Goal: Task Accomplishment & Management: Use online tool/utility

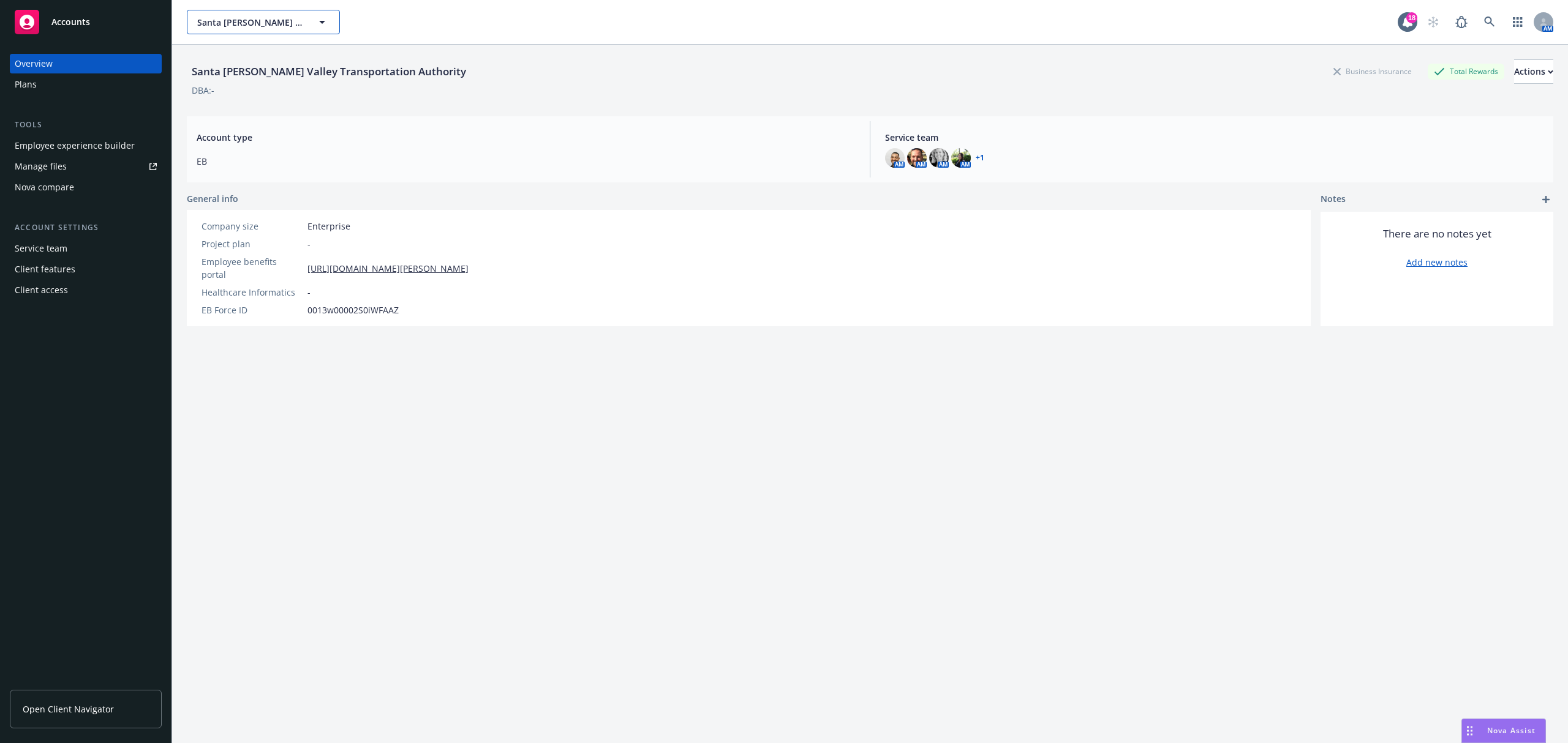
click at [329, 26] on icon "button" at bounding box center [322, 22] width 15 height 15
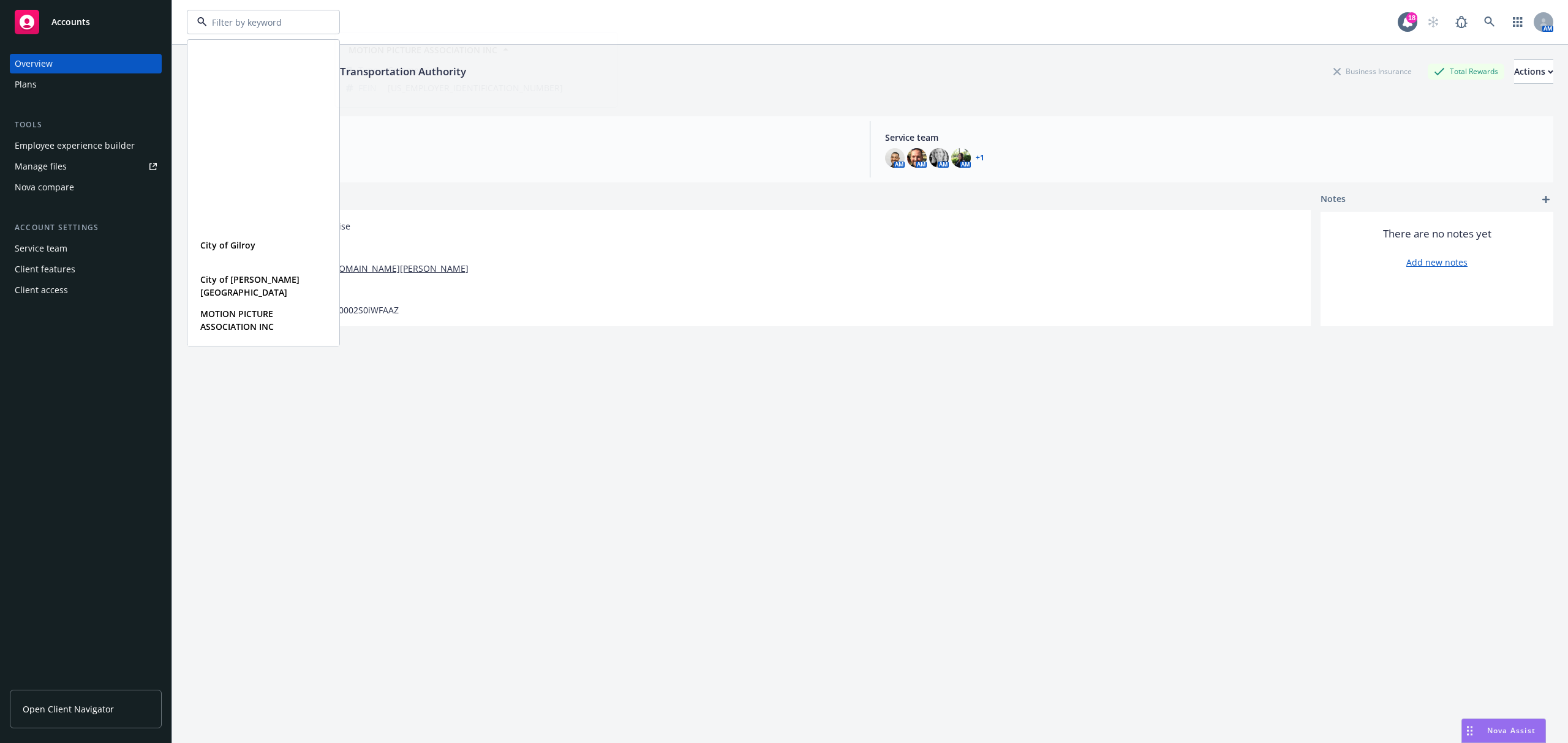
scroll to position [245, 0]
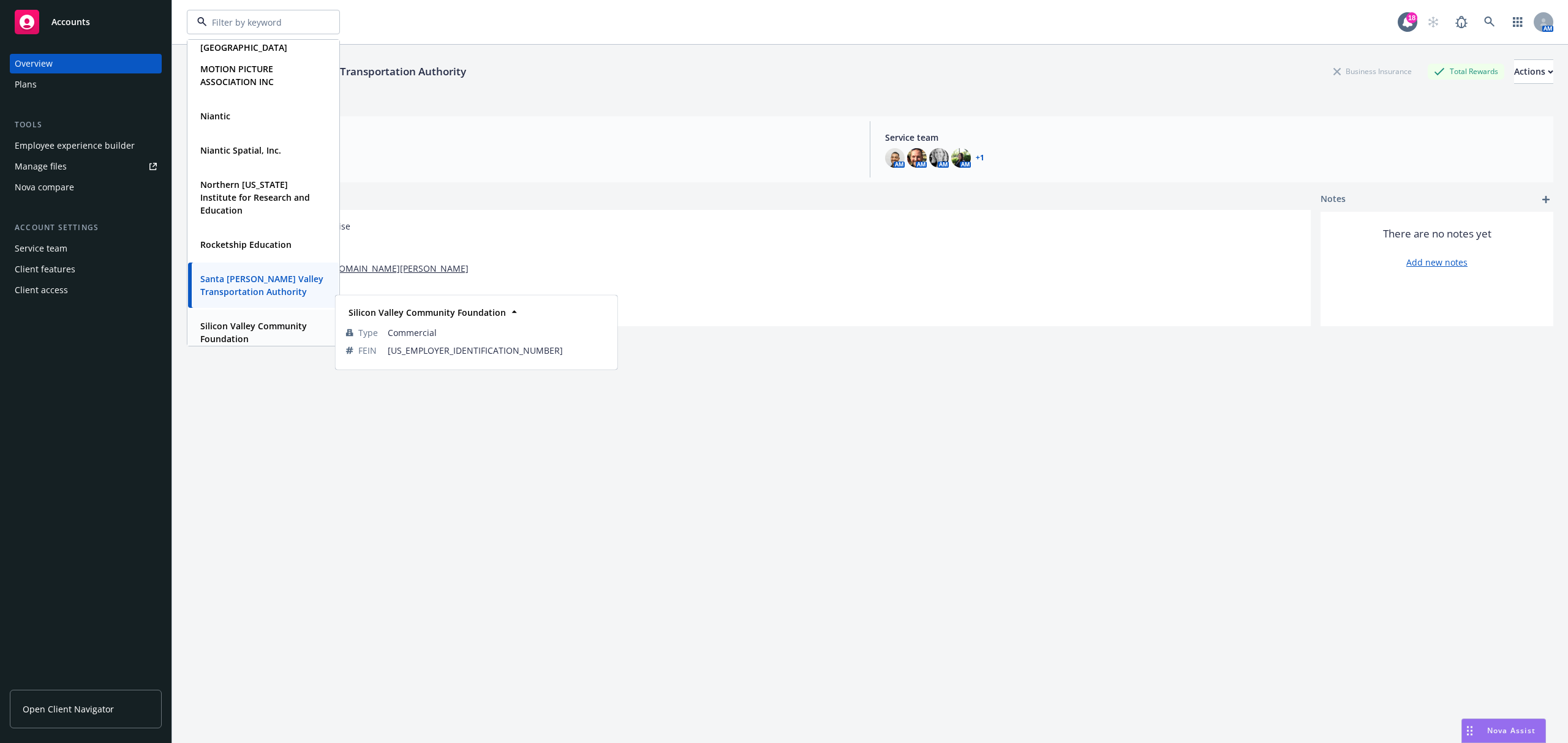
click at [260, 332] on span "Silicon Valley Community Foundation" at bounding box center [262, 333] width 124 height 26
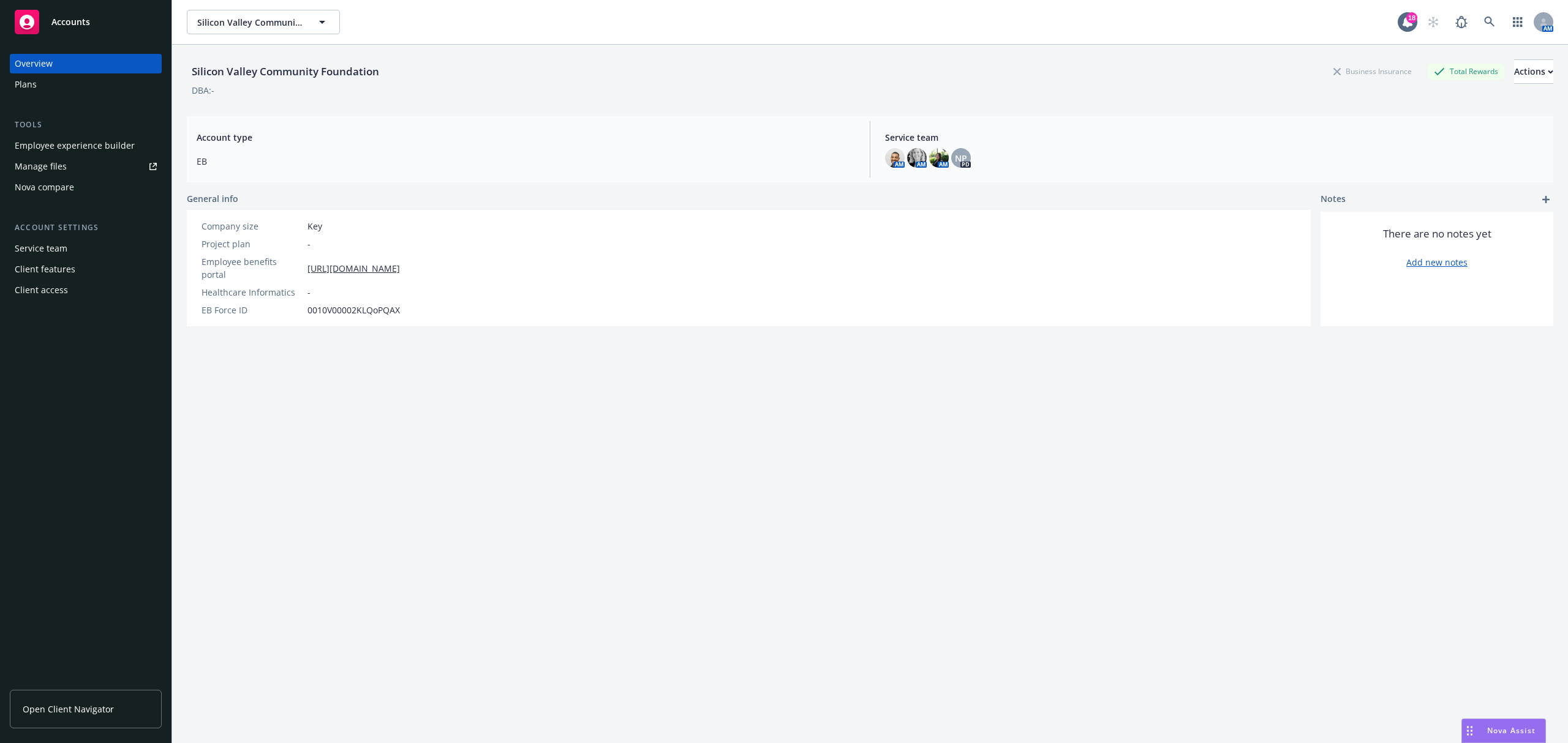
click at [88, 167] on link "Manage files" at bounding box center [86, 166] width 152 height 19
click at [71, 246] on div "Service team" at bounding box center [86, 249] width 142 height 19
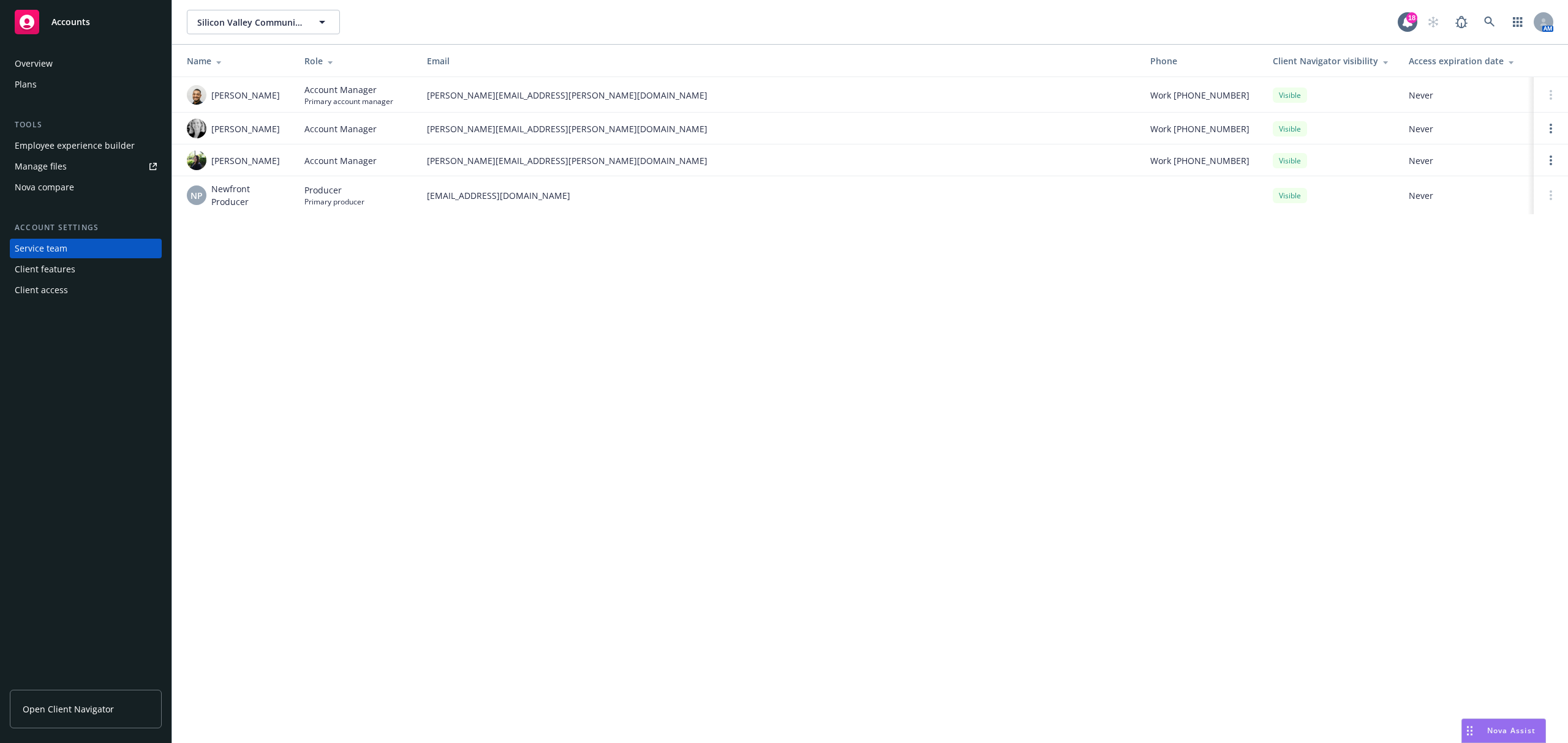
click at [79, 282] on div "Client access" at bounding box center [86, 290] width 142 height 19
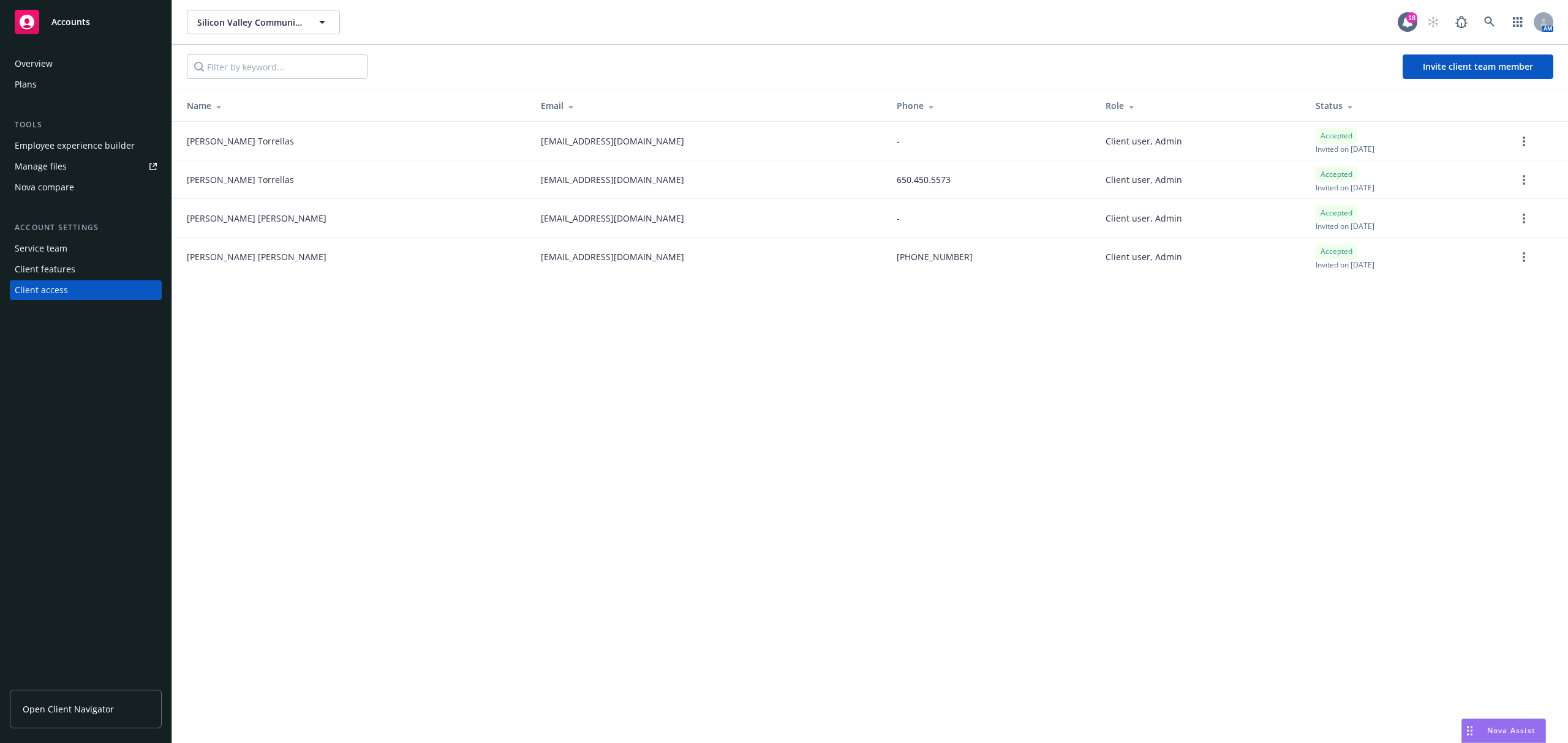
click at [246, 179] on div "Deisi Torrellas" at bounding box center [354, 180] width 335 height 13
click at [199, 182] on span "Deisi Torrellas" at bounding box center [240, 180] width 107 height 13
click at [626, 159] on td "dtorrellas@siliconvalleycf.org" at bounding box center [709, 141] width 356 height 39
click at [1113, 172] on td "Client user, Admin" at bounding box center [1201, 180] width 210 height 39
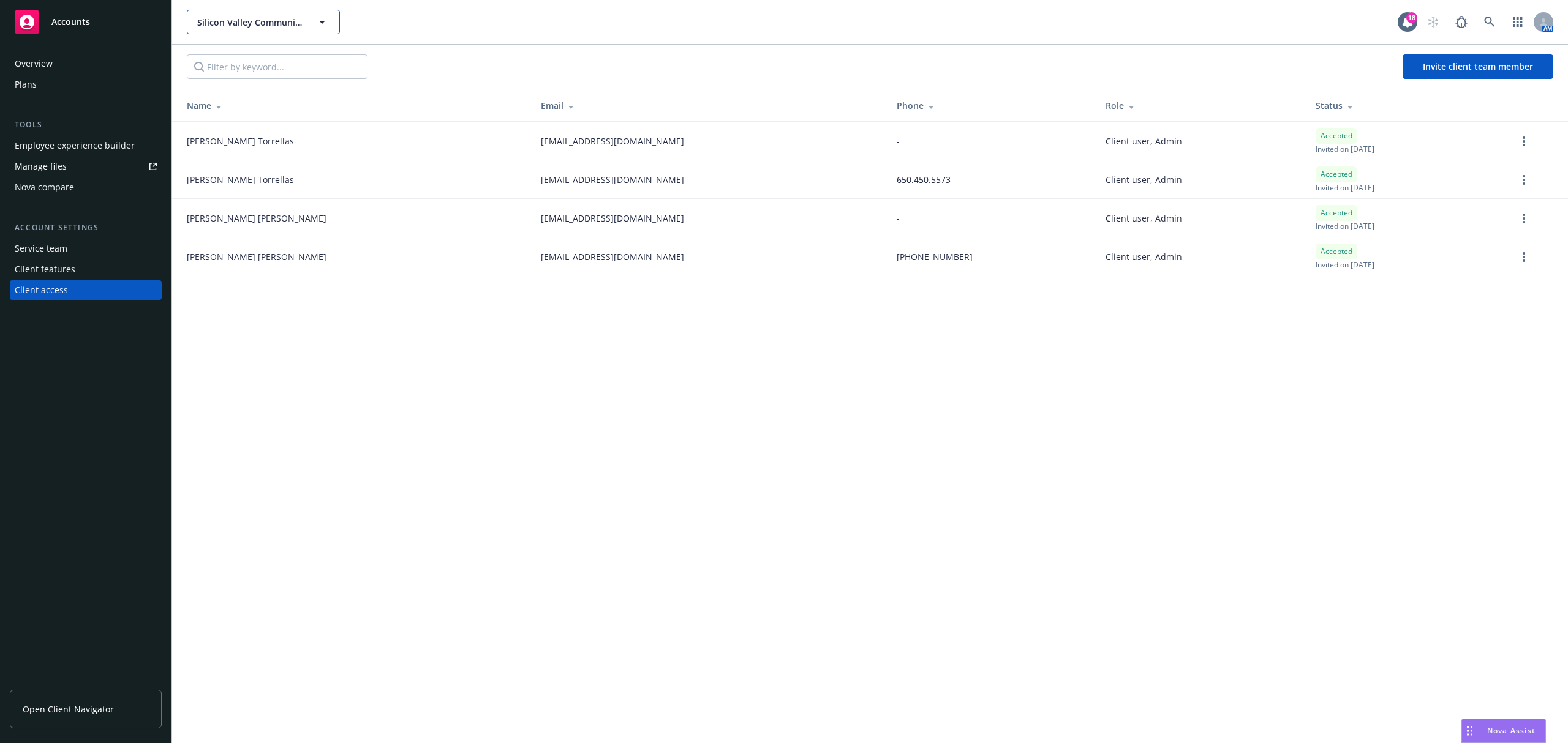
click at [295, 30] on button "Silicon Valley Community Foundation" at bounding box center [264, 22] width 153 height 24
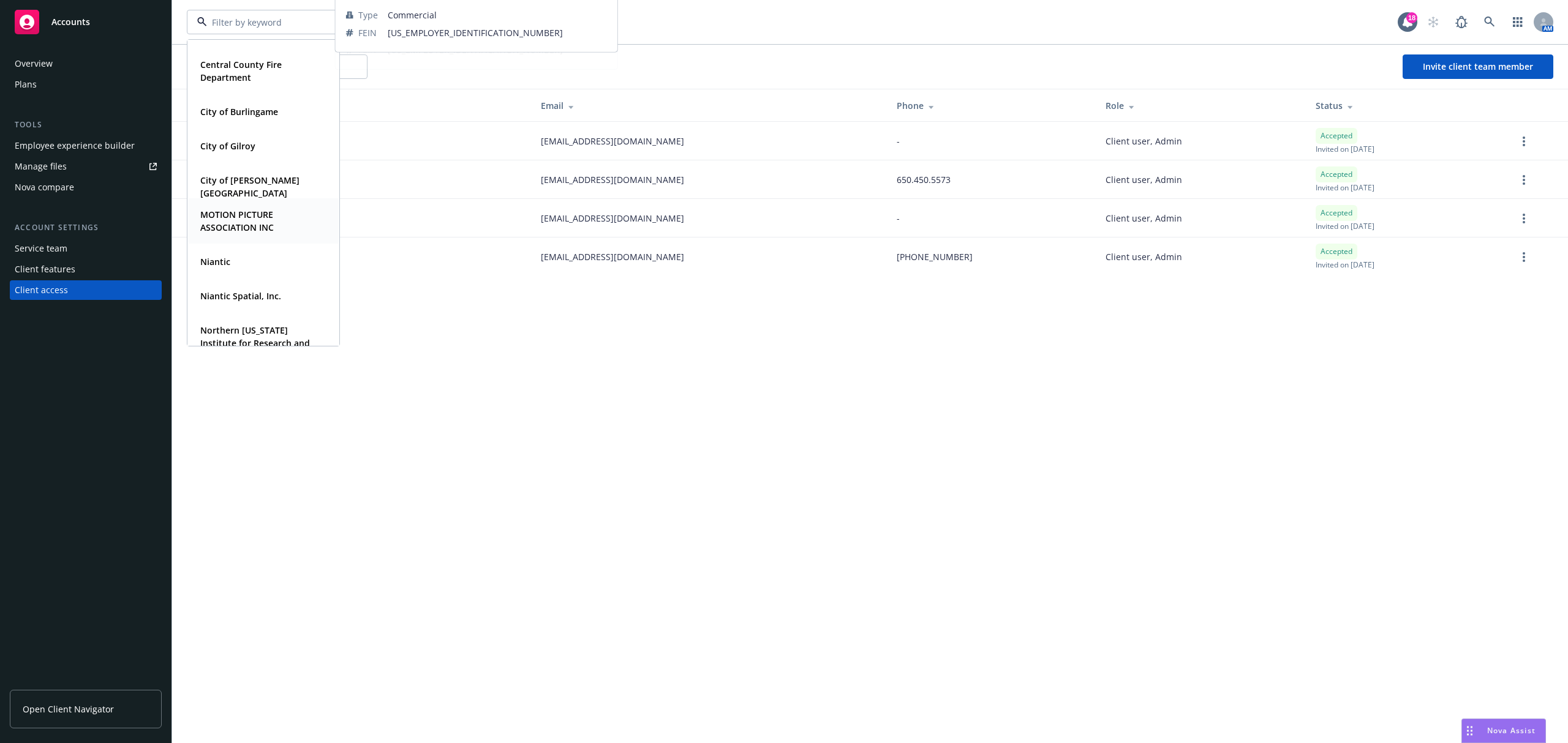
scroll to position [289, 0]
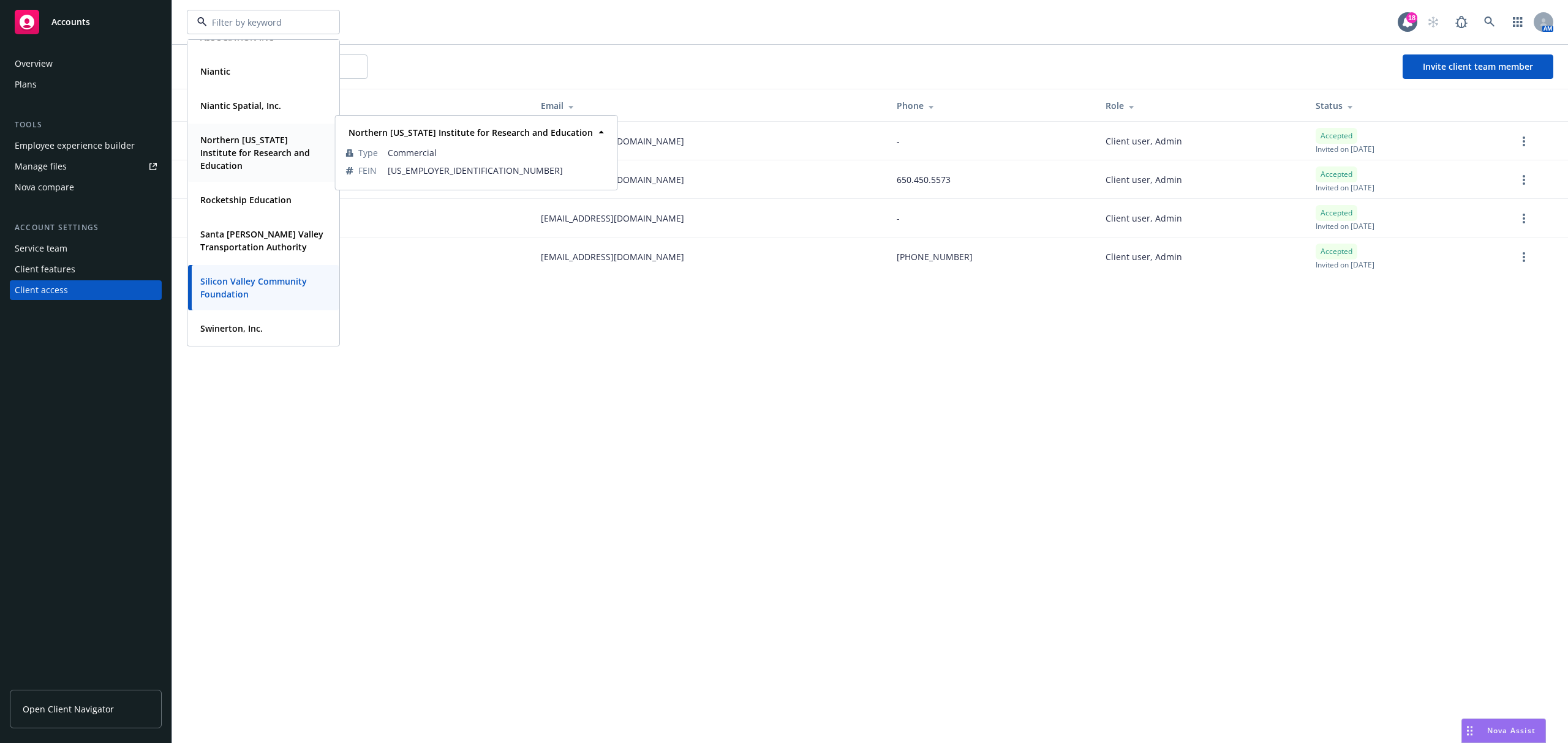
click at [257, 150] on strong "Northern California Institute for Research and Education" at bounding box center [255, 153] width 110 height 37
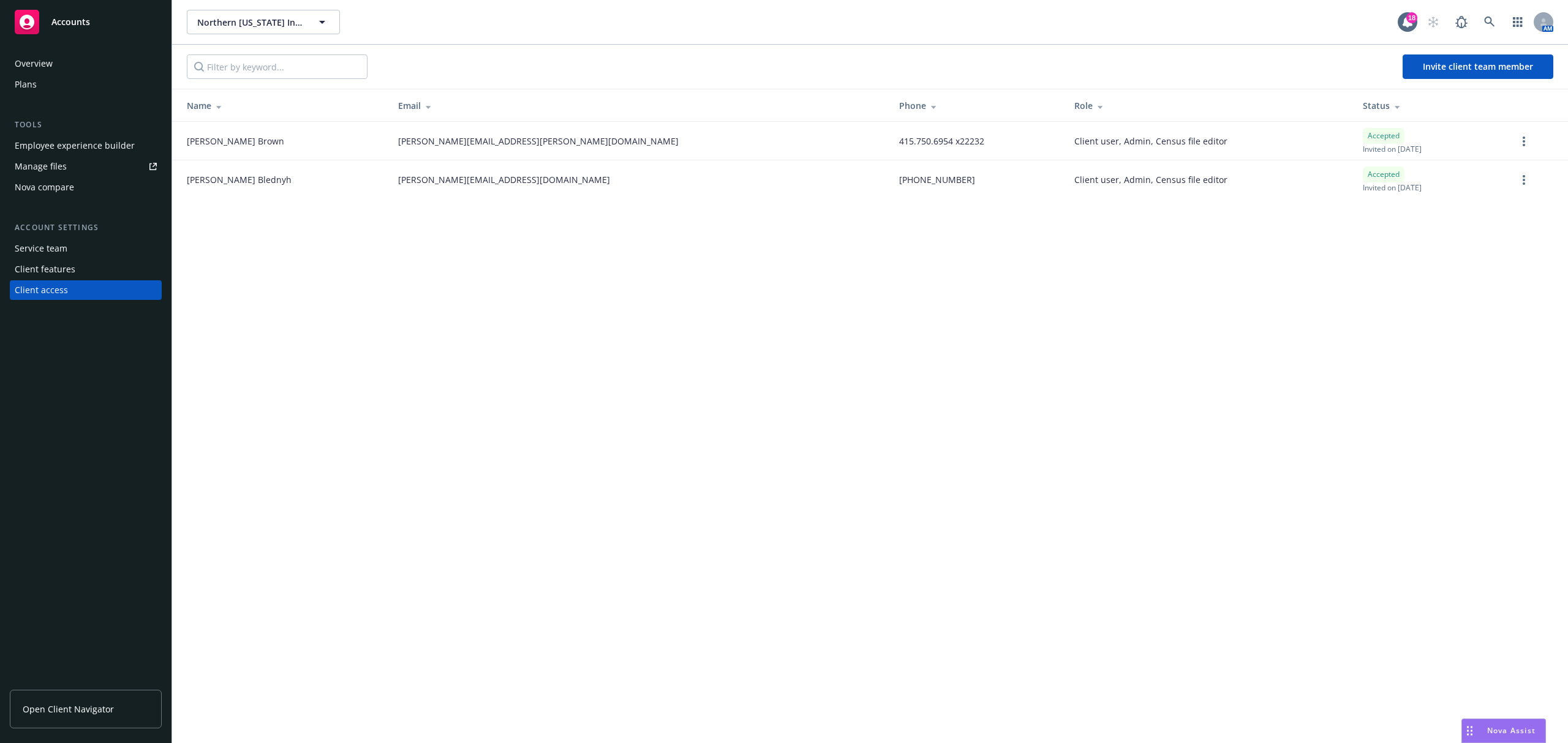
click at [75, 184] on div "Nova compare" at bounding box center [86, 188] width 142 height 19
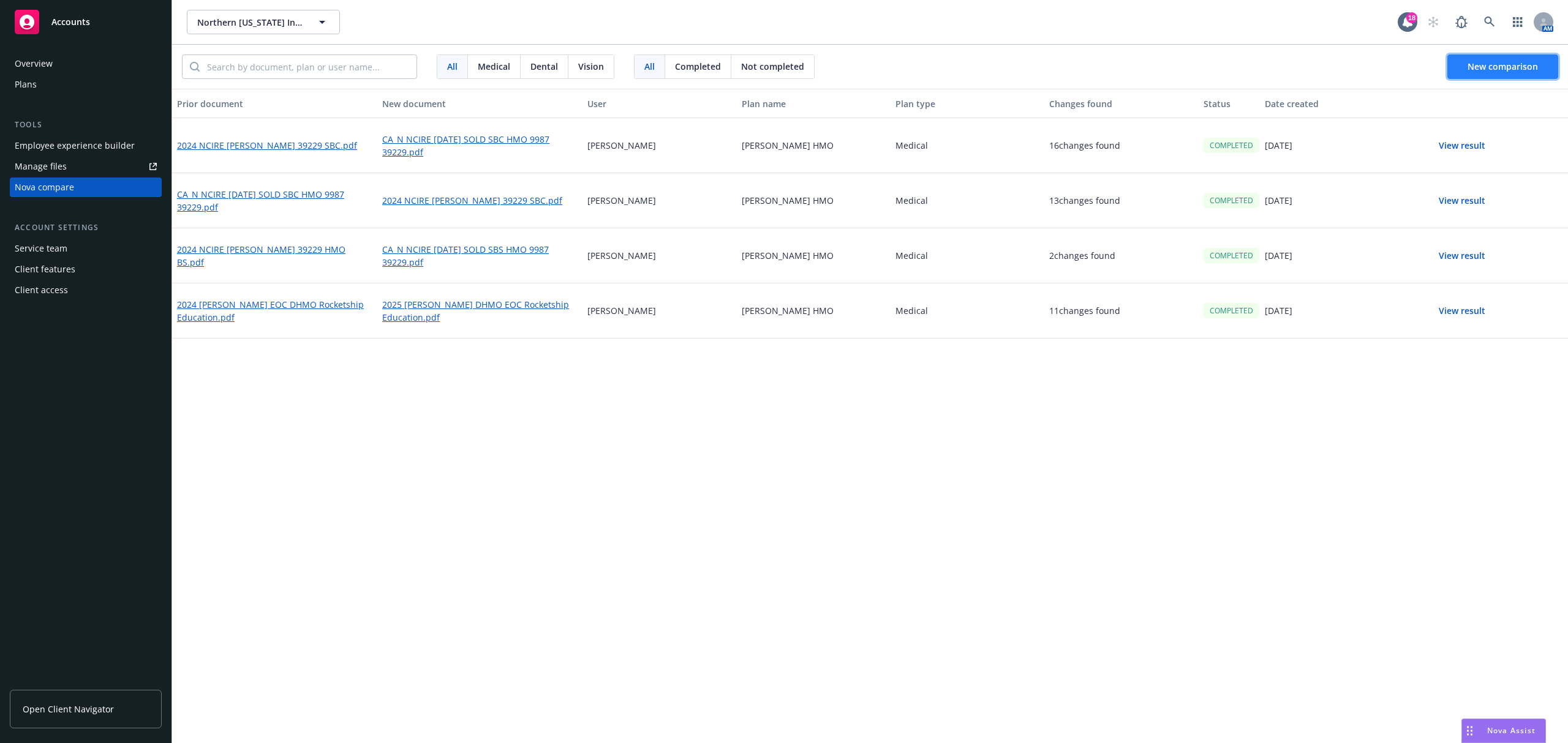
click at [1488, 66] on span "New comparison" at bounding box center [1502, 66] width 70 height 12
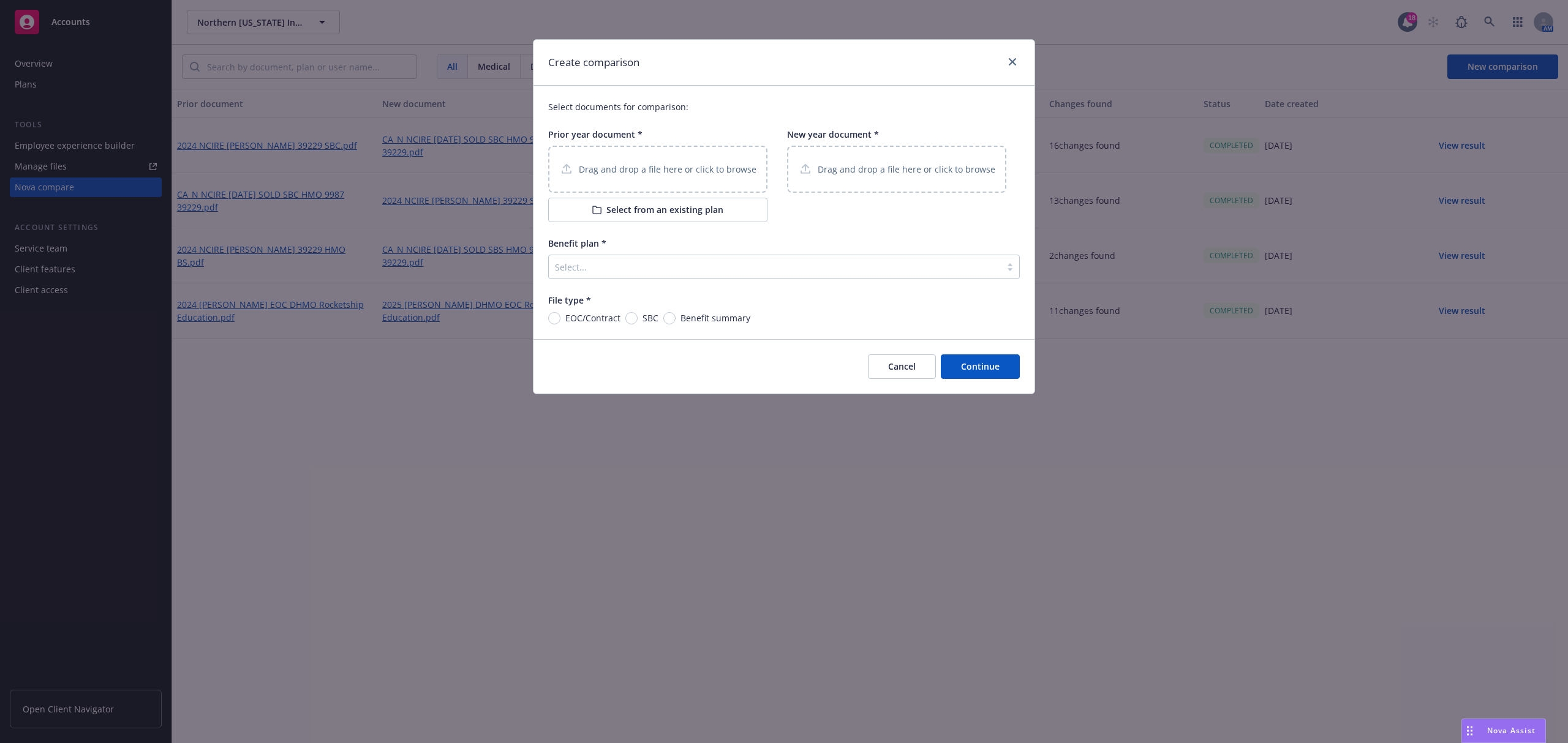
click at [684, 169] on p "Drag and drop a file here or click to browse" at bounding box center [668, 169] width 178 height 13
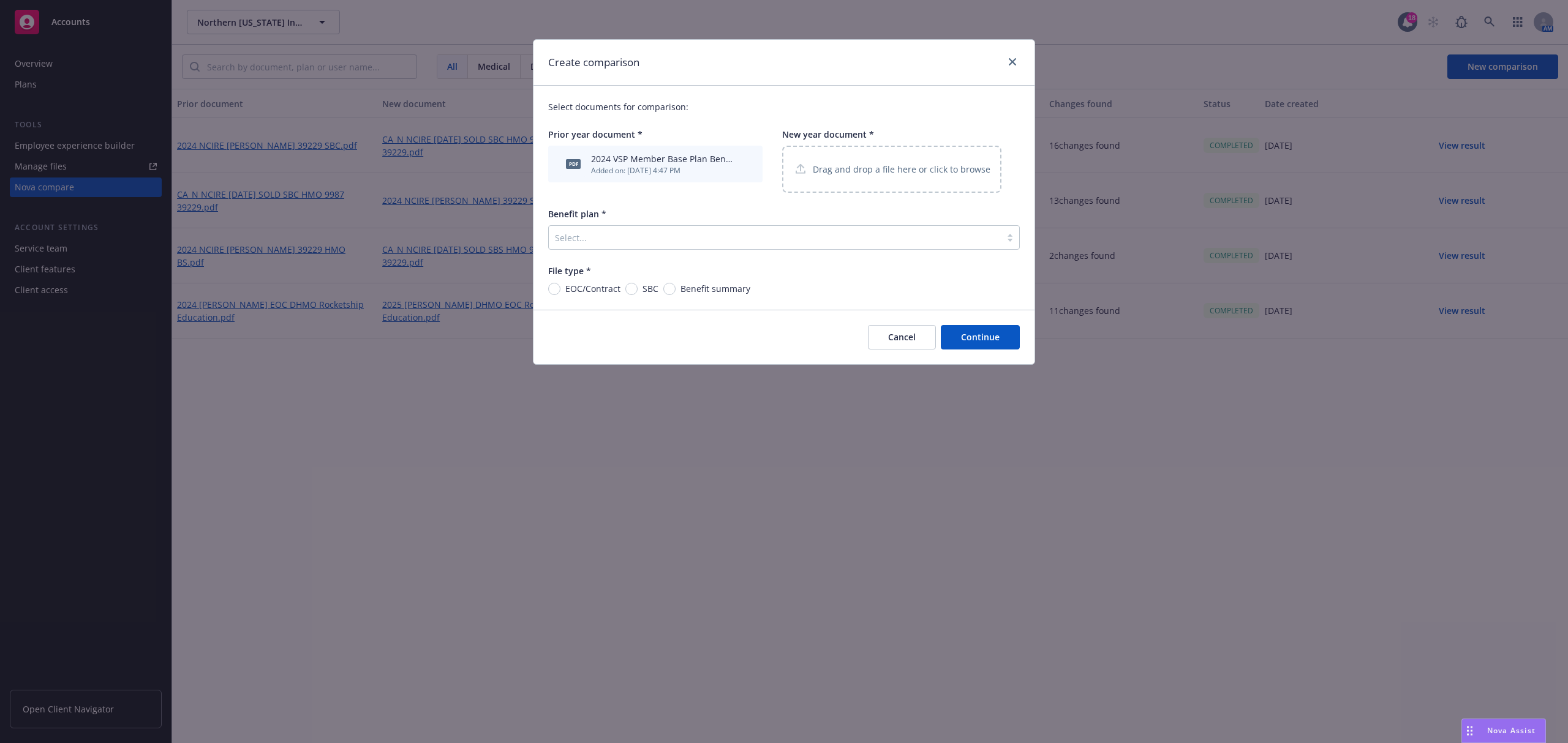
click at [848, 167] on p "Drag and drop a file here or click to browse" at bounding box center [902, 169] width 178 height 13
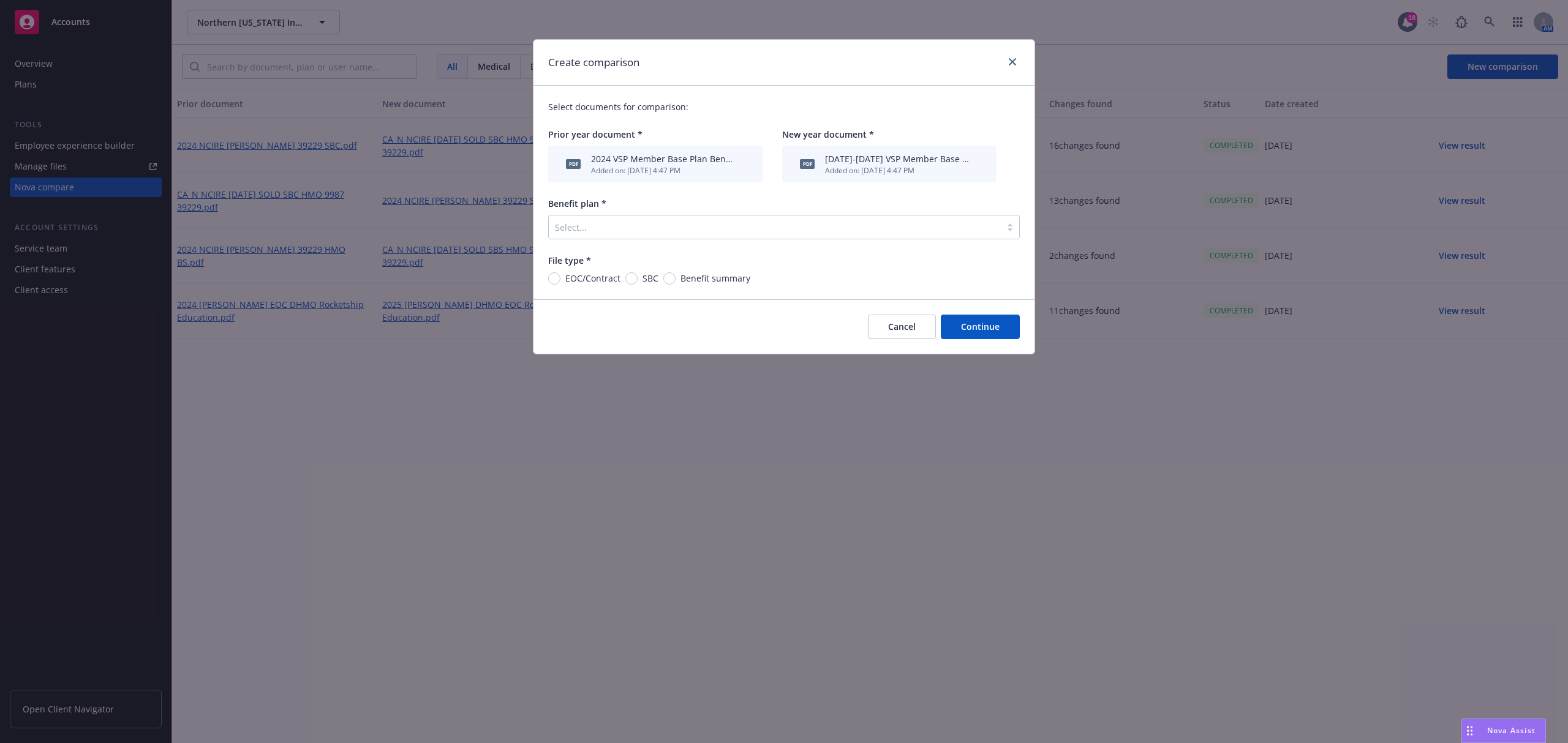
click at [677, 284] on span "Benefit summary" at bounding box center [713, 278] width 75 height 13
click at [676, 284] on input "Benefit summary" at bounding box center [669, 278] width 12 height 12
radio input "true"
click at [652, 227] on div at bounding box center [775, 227] width 440 height 15
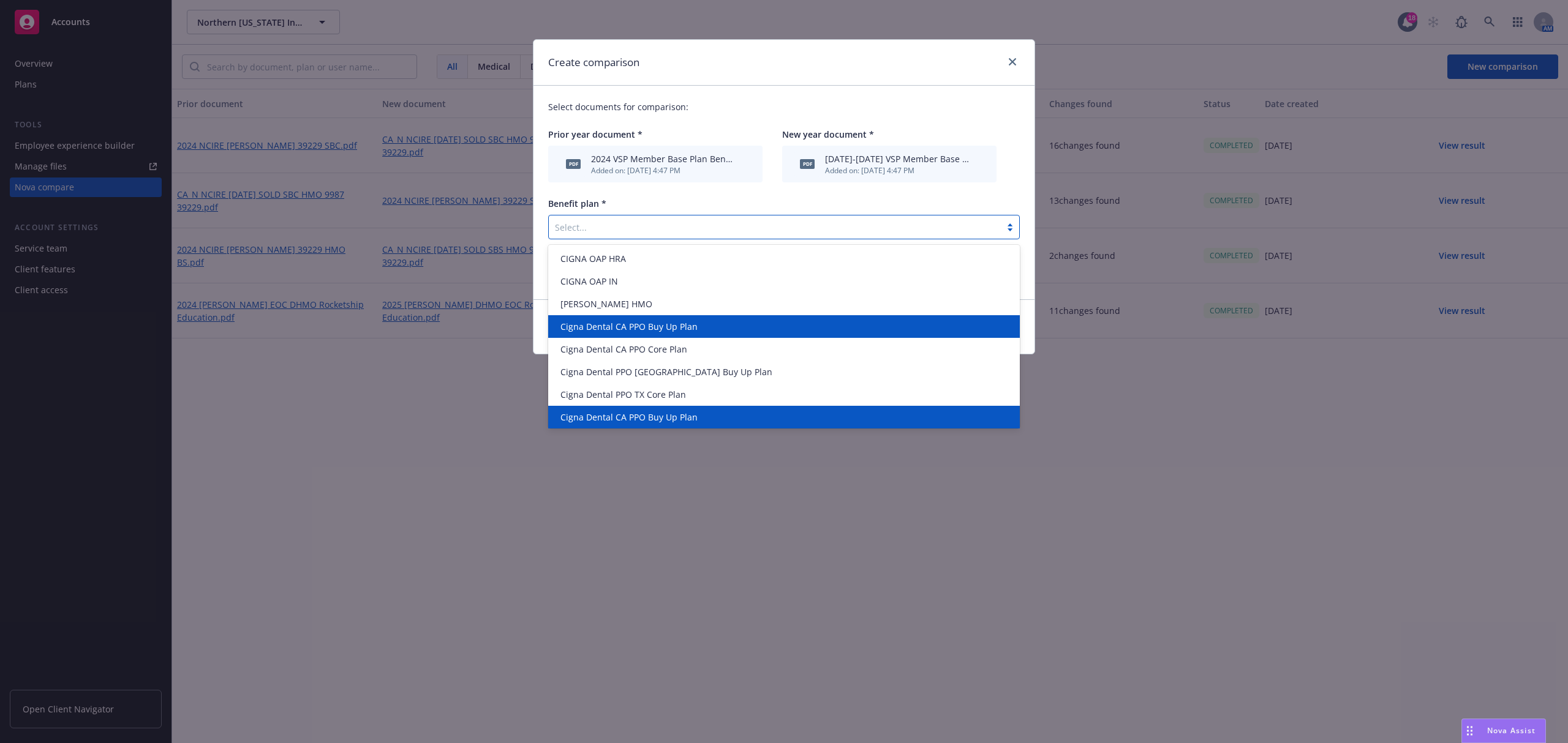
scroll to position [48, 0]
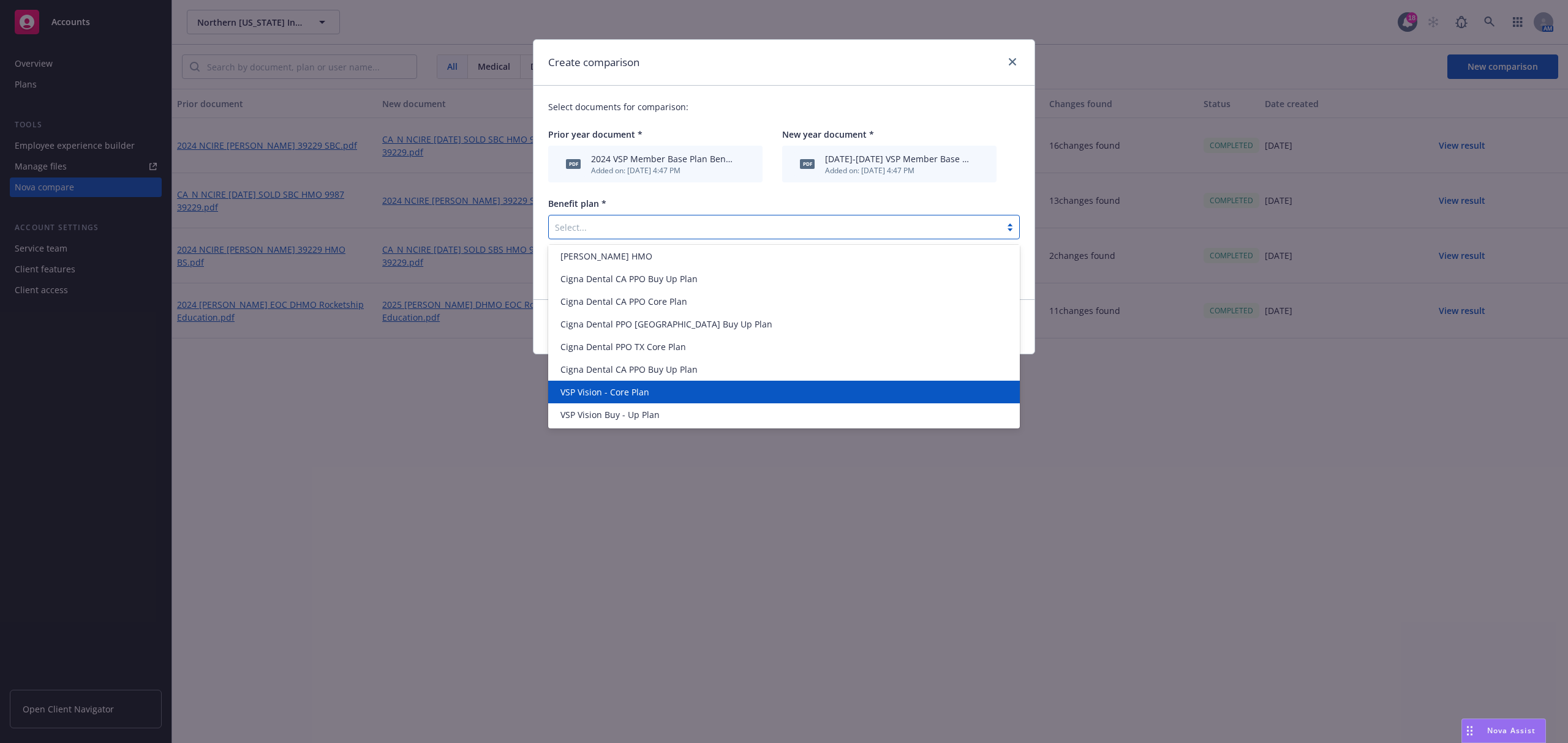
click at [650, 392] on div "VSP Vision - Core Plan" at bounding box center [784, 392] width 456 height 13
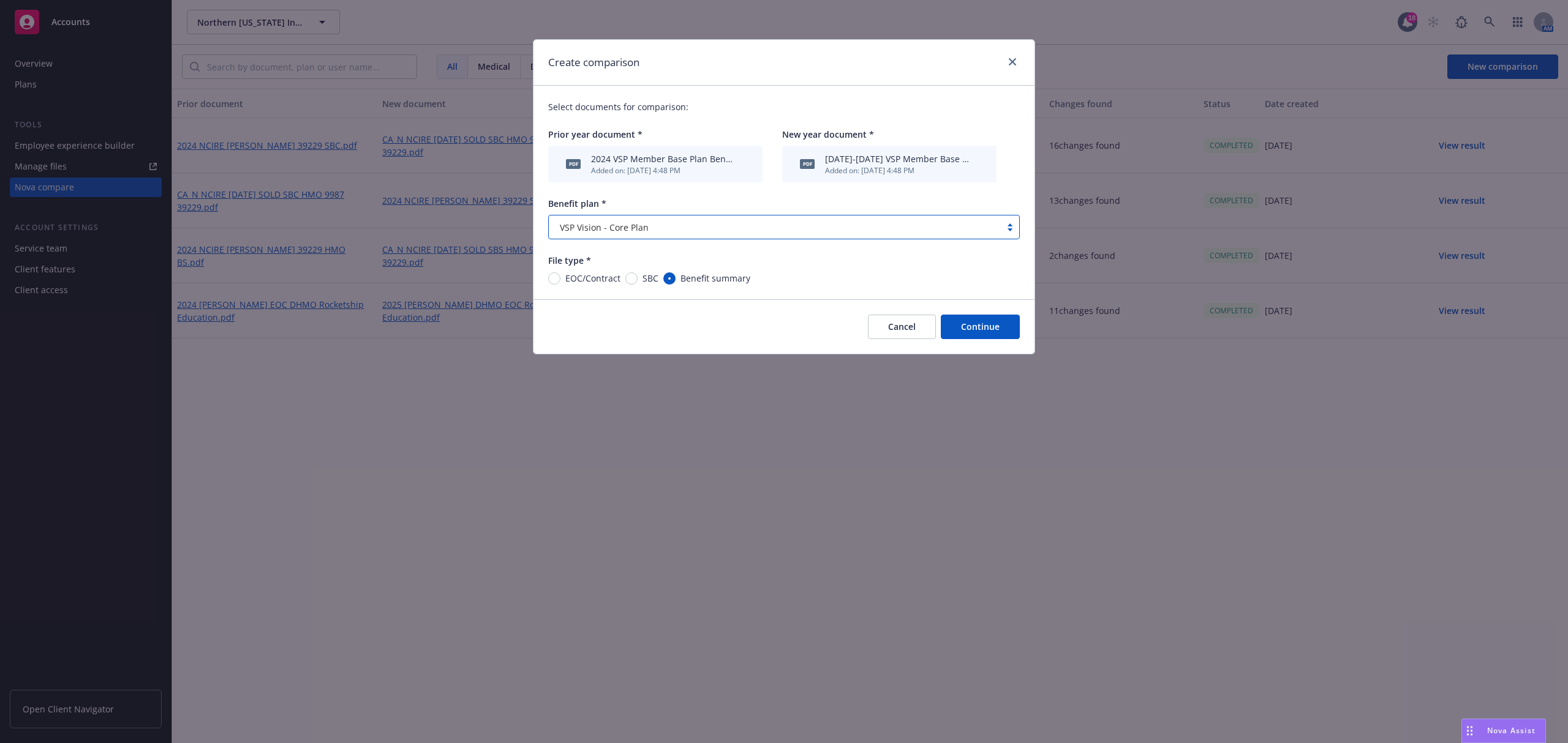
click at [984, 334] on button "Continue" at bounding box center [980, 327] width 79 height 24
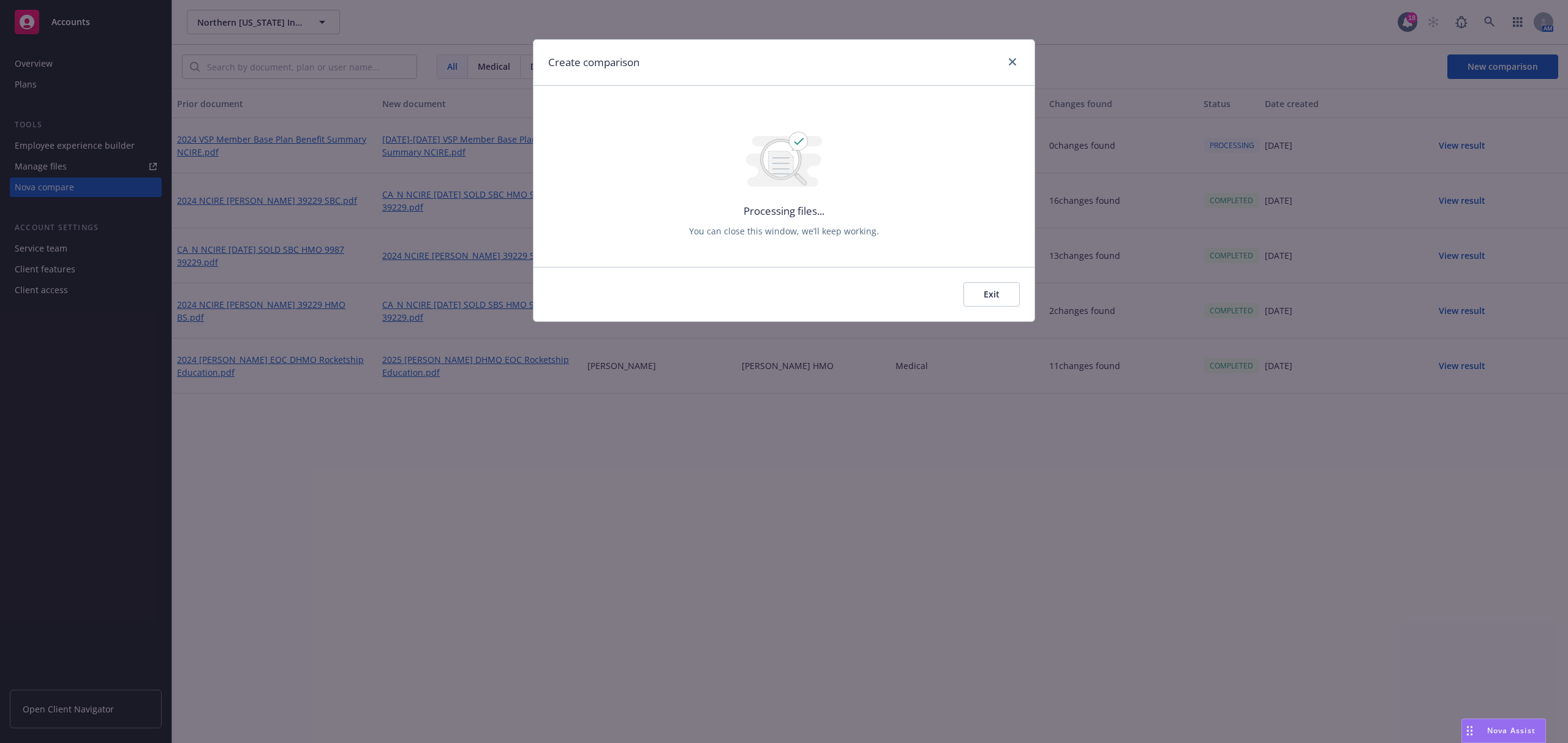
click at [983, 297] on button "Exit" at bounding box center [992, 294] width 56 height 24
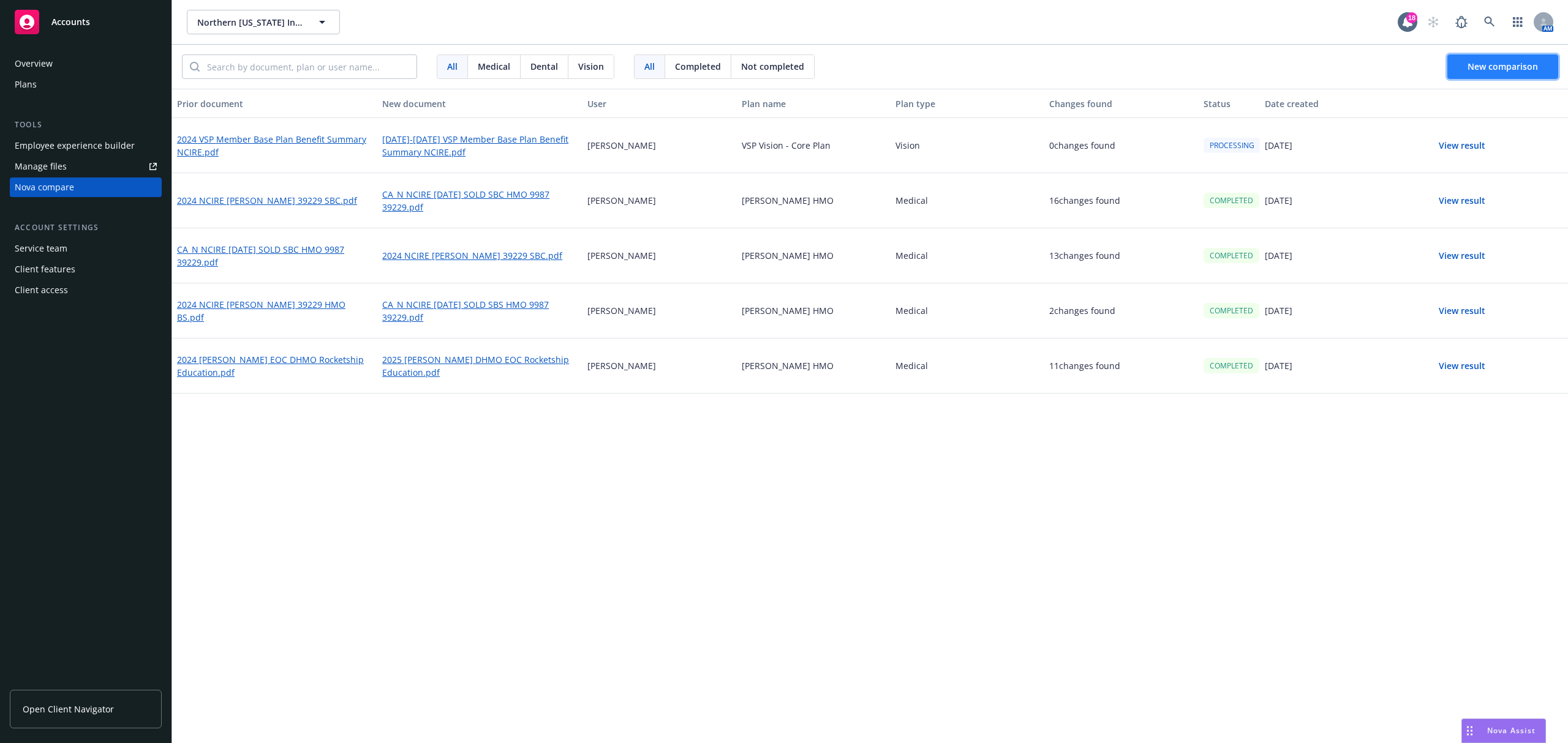
click at [1493, 61] on span "New comparison" at bounding box center [1502, 66] width 70 height 12
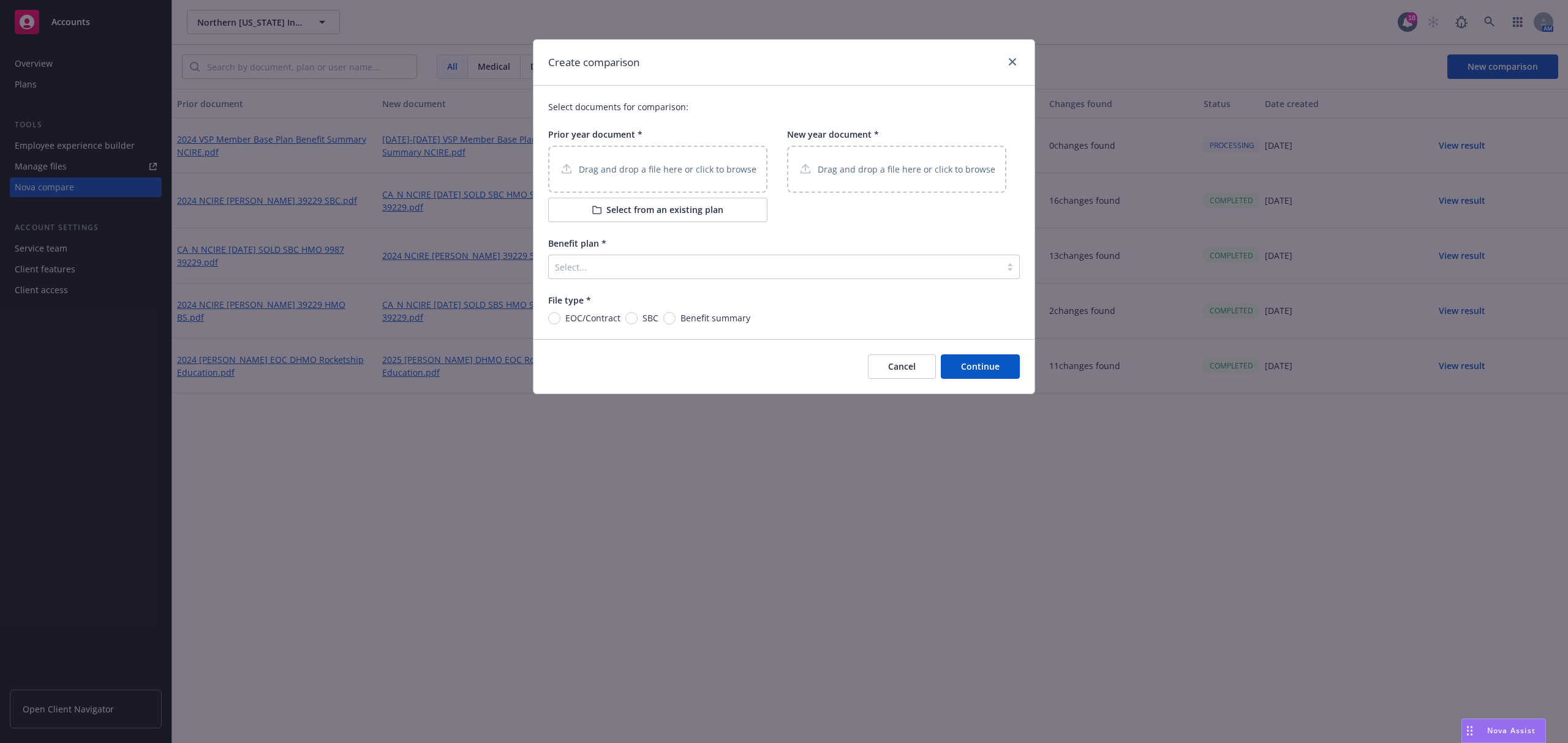
click at [599, 172] on p "Drag and drop a file here or click to browse" at bounding box center [668, 169] width 178 height 13
click at [890, 175] on p "Drag and drop a file here or click to browse" at bounding box center [906, 169] width 178 height 13
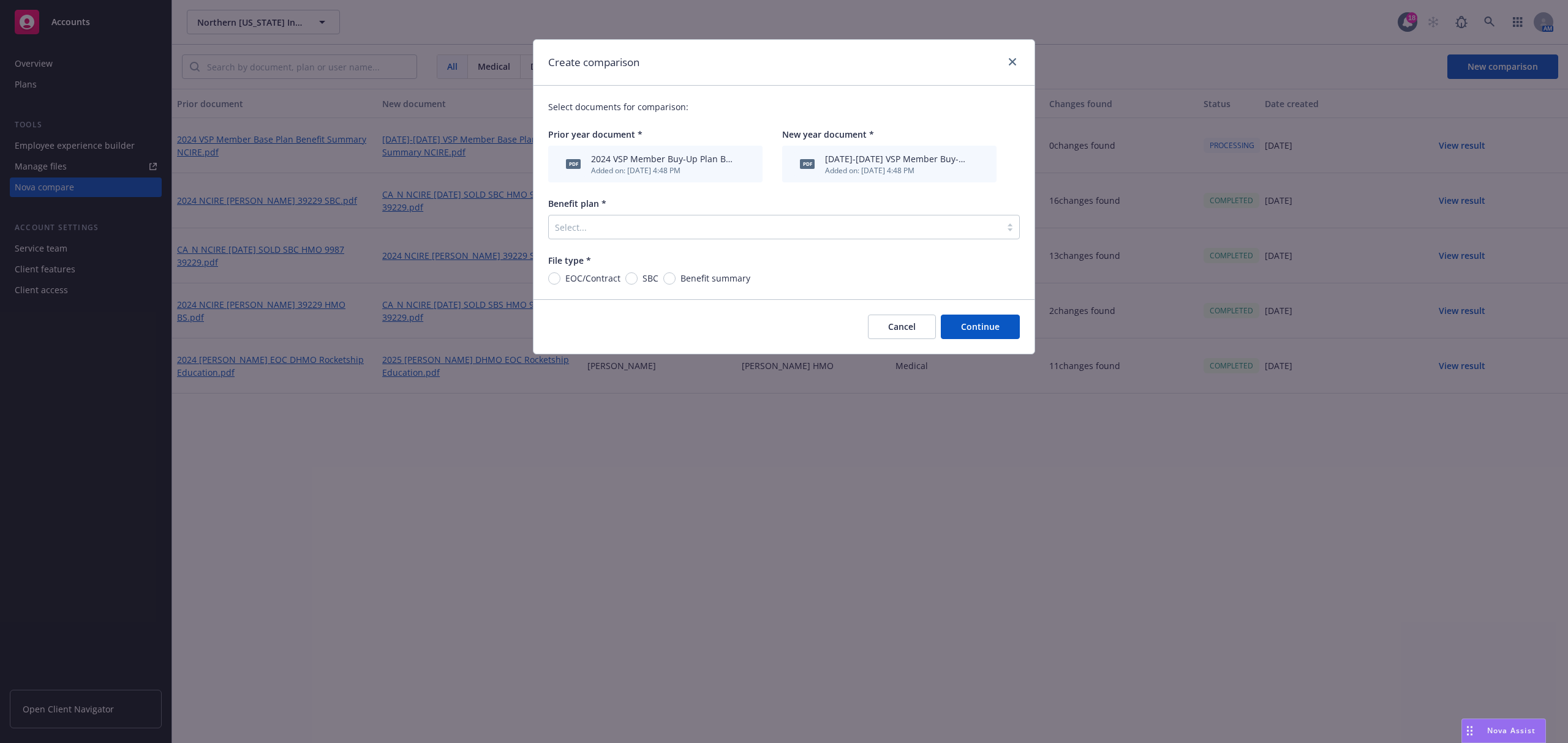
click at [631, 233] on div at bounding box center [775, 227] width 440 height 15
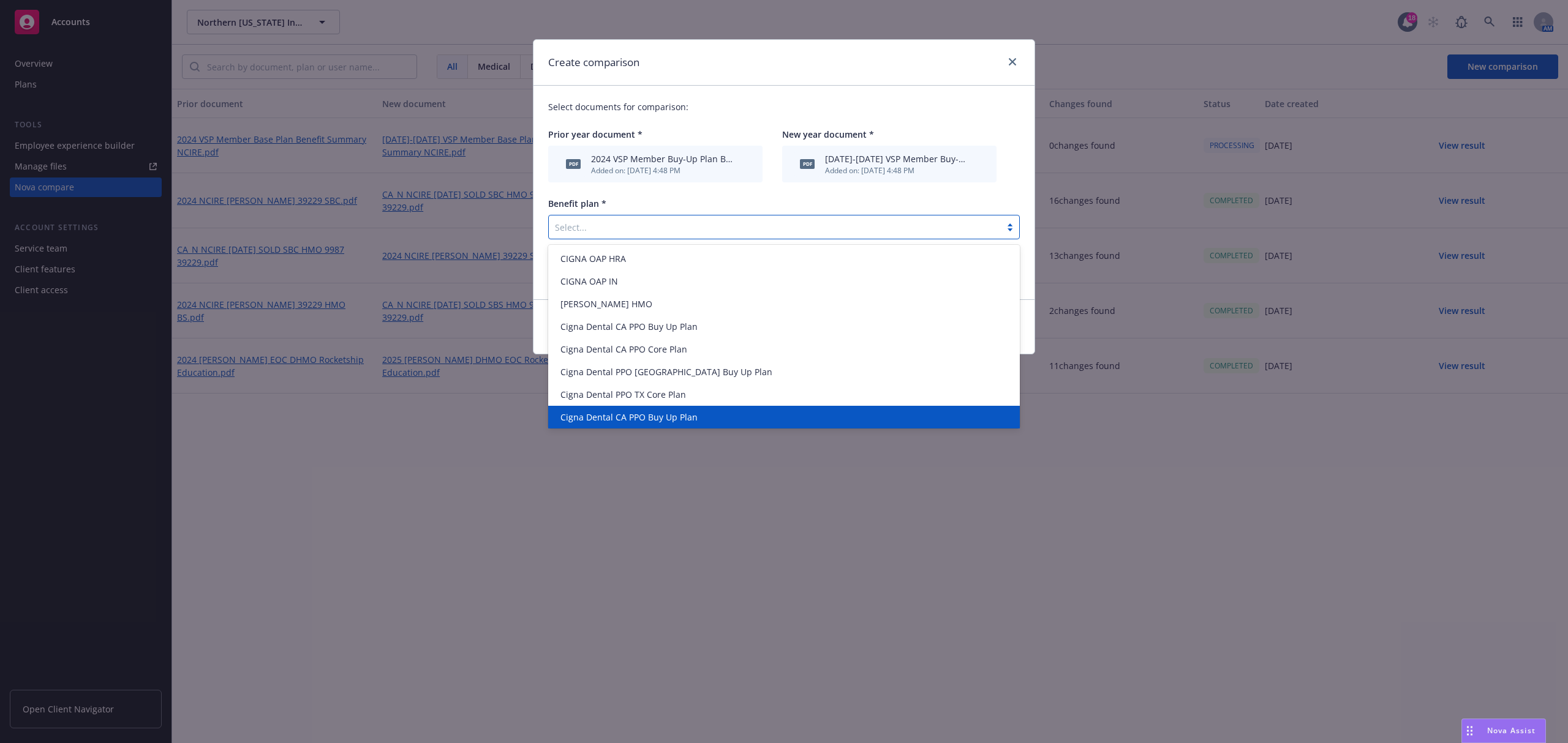
click at [622, 411] on span "Cigna Dental CA PPO Buy Up Plan" at bounding box center [629, 418] width 137 height 13
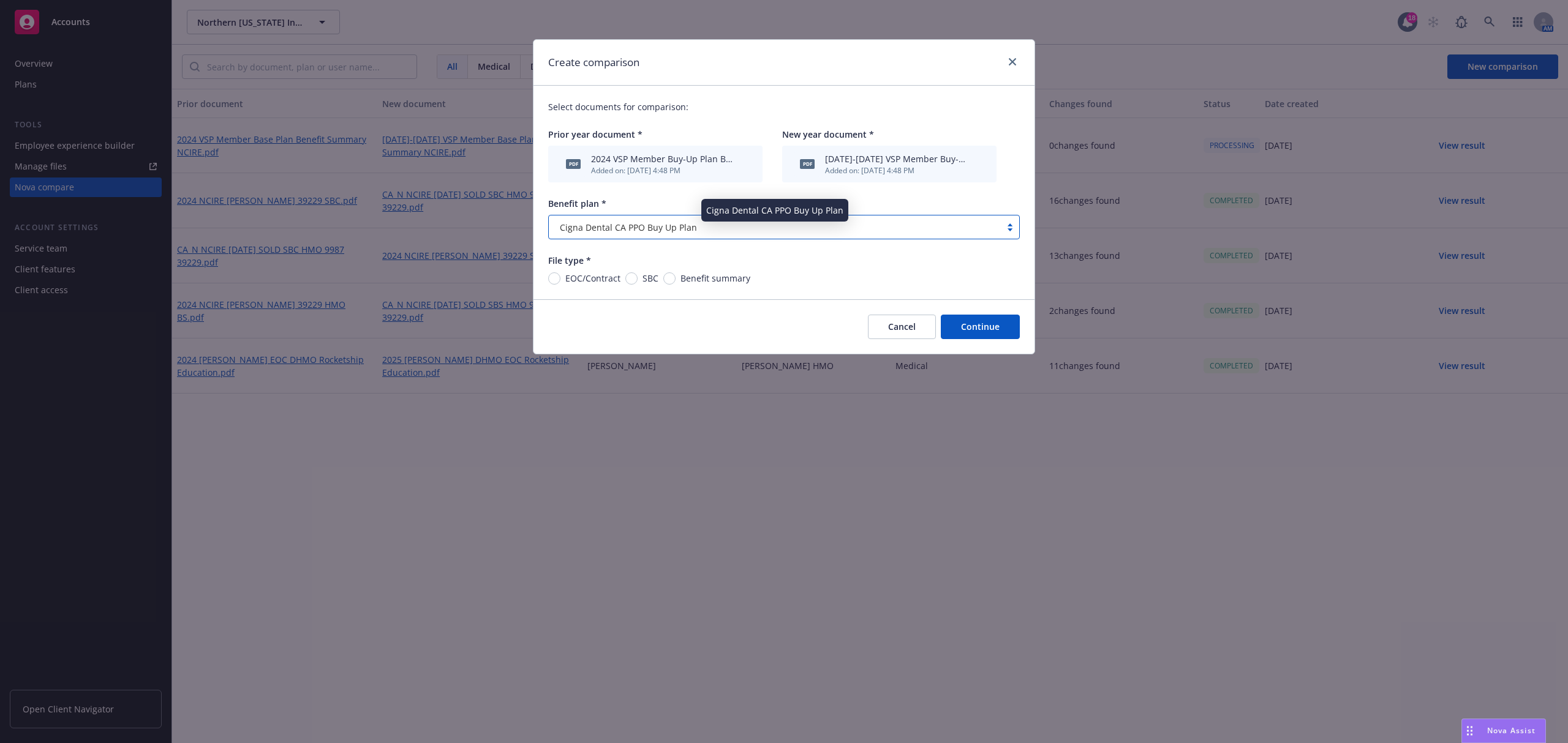
click at [652, 228] on span "Cigna Dental CA PPO Buy Up Plan" at bounding box center [628, 227] width 137 height 13
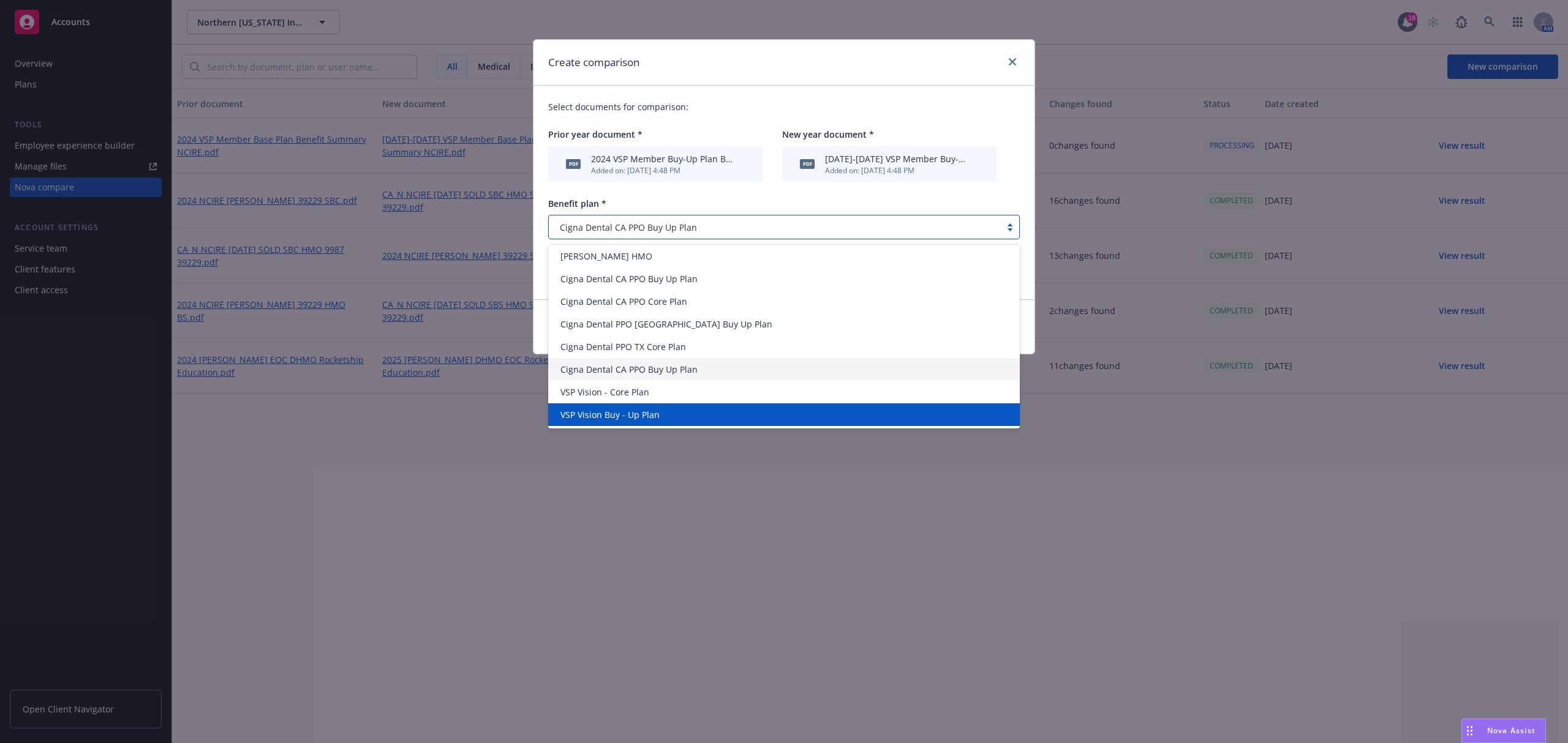
drag, startPoint x: 622, startPoint y: 414, endPoint x: 652, endPoint y: 300, distance: 117.9
click at [623, 414] on span "VSP Vision Buy - Up Plan" at bounding box center [610, 415] width 99 height 13
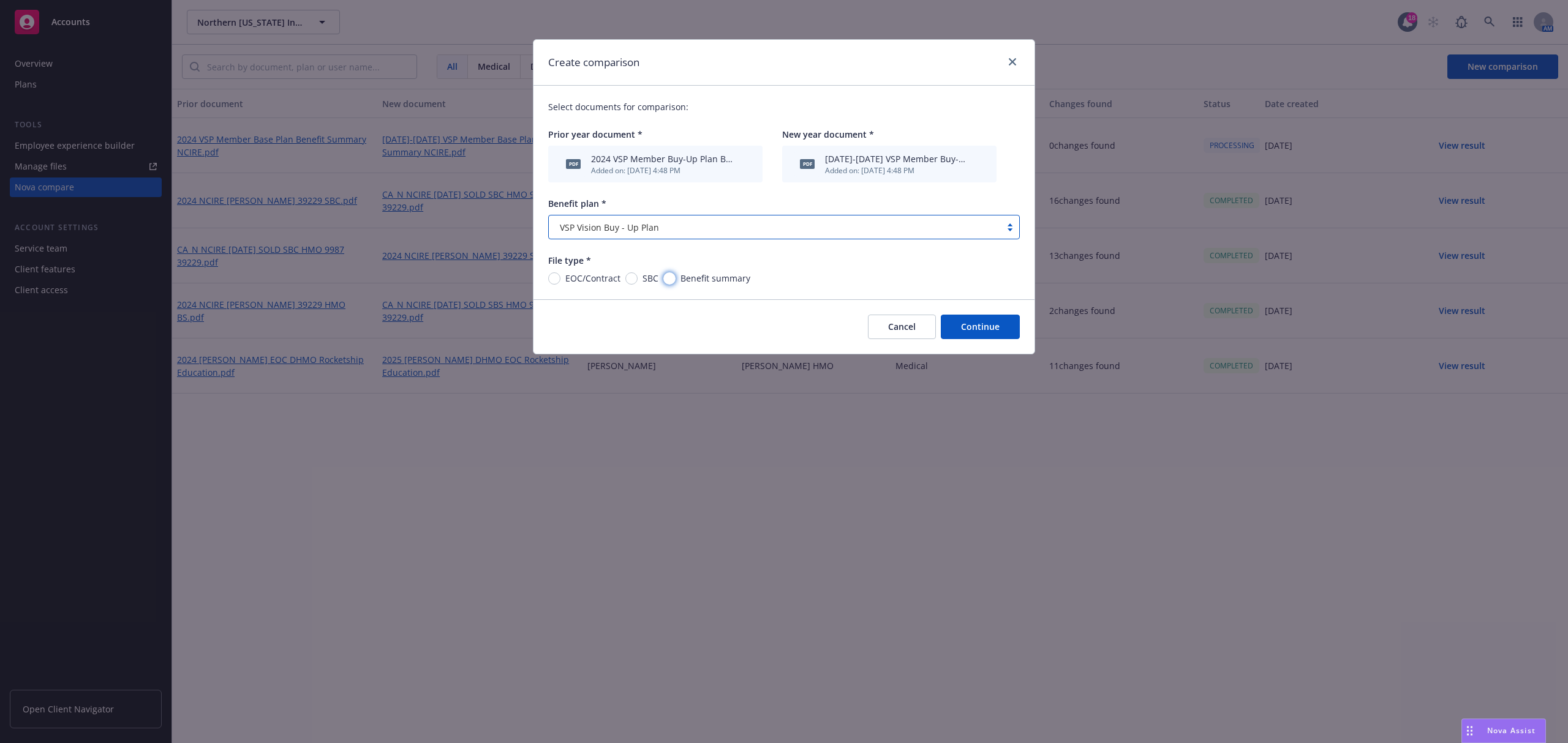
click at [672, 279] on input "Benefit summary" at bounding box center [669, 278] width 12 height 12
radio input "true"
click at [976, 320] on button "Continue" at bounding box center [980, 327] width 79 height 24
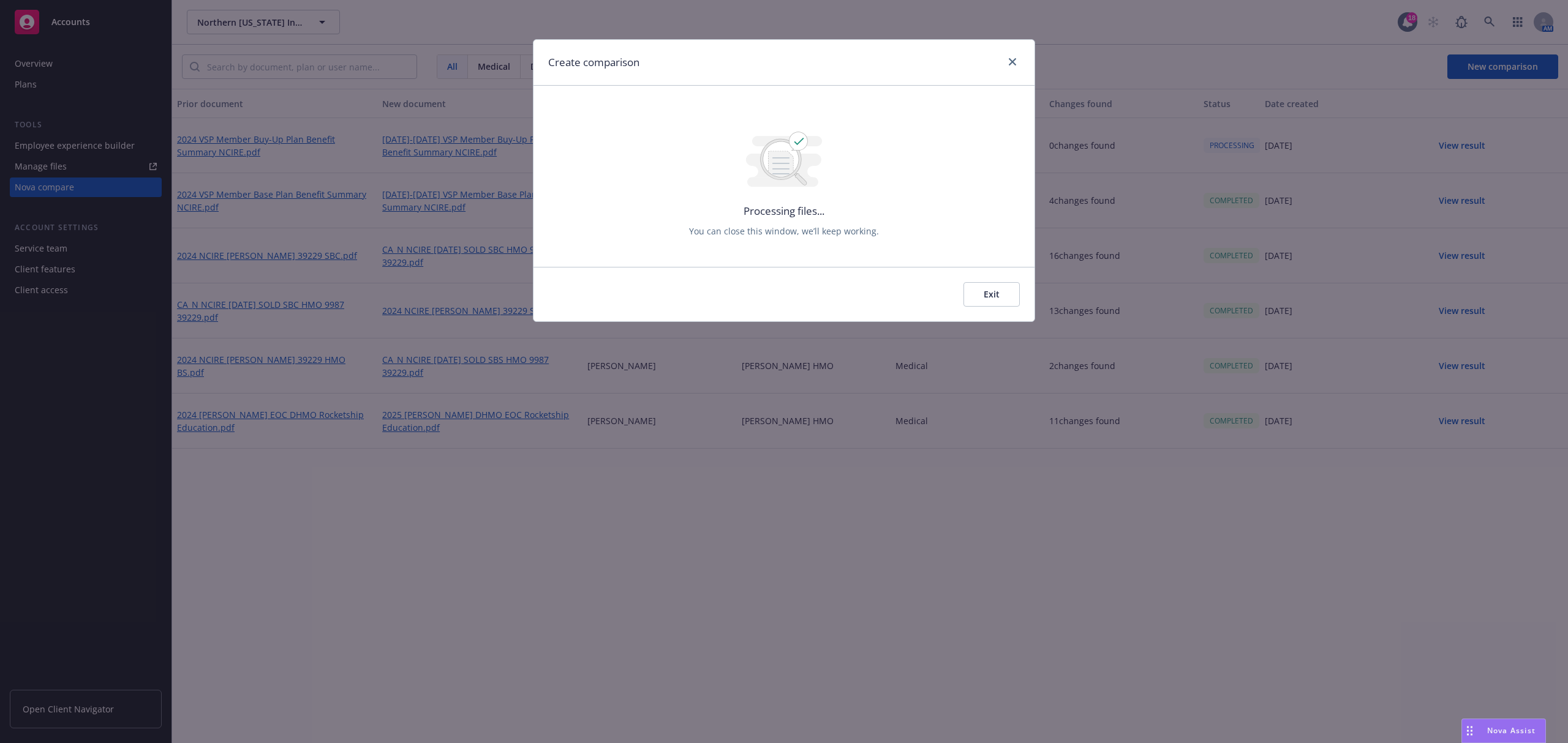
click at [995, 289] on button "Exit" at bounding box center [992, 294] width 56 height 24
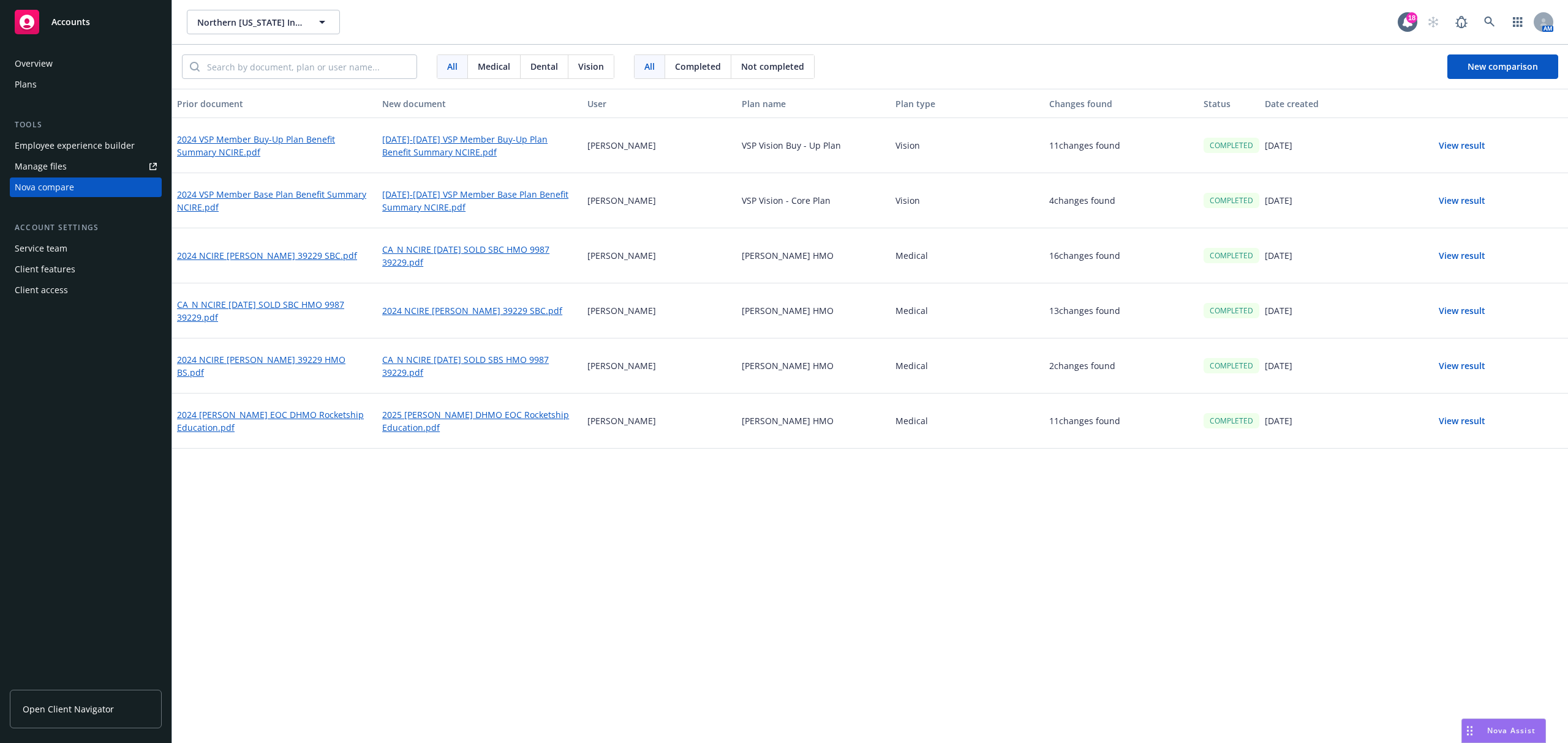
click at [1482, 143] on button "View result" at bounding box center [1462, 146] width 86 height 24
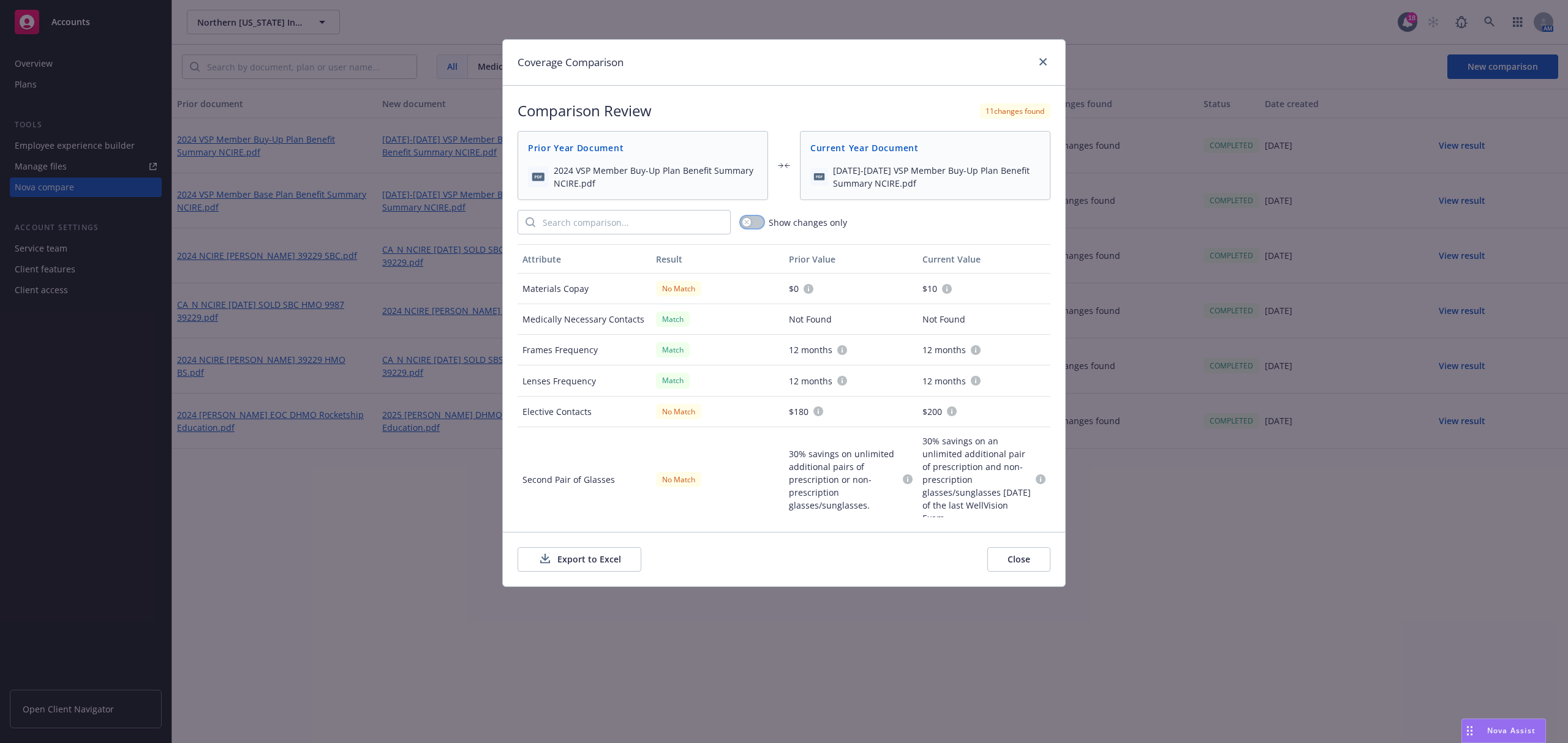
click at [758, 226] on button "button" at bounding box center [752, 222] width 23 height 12
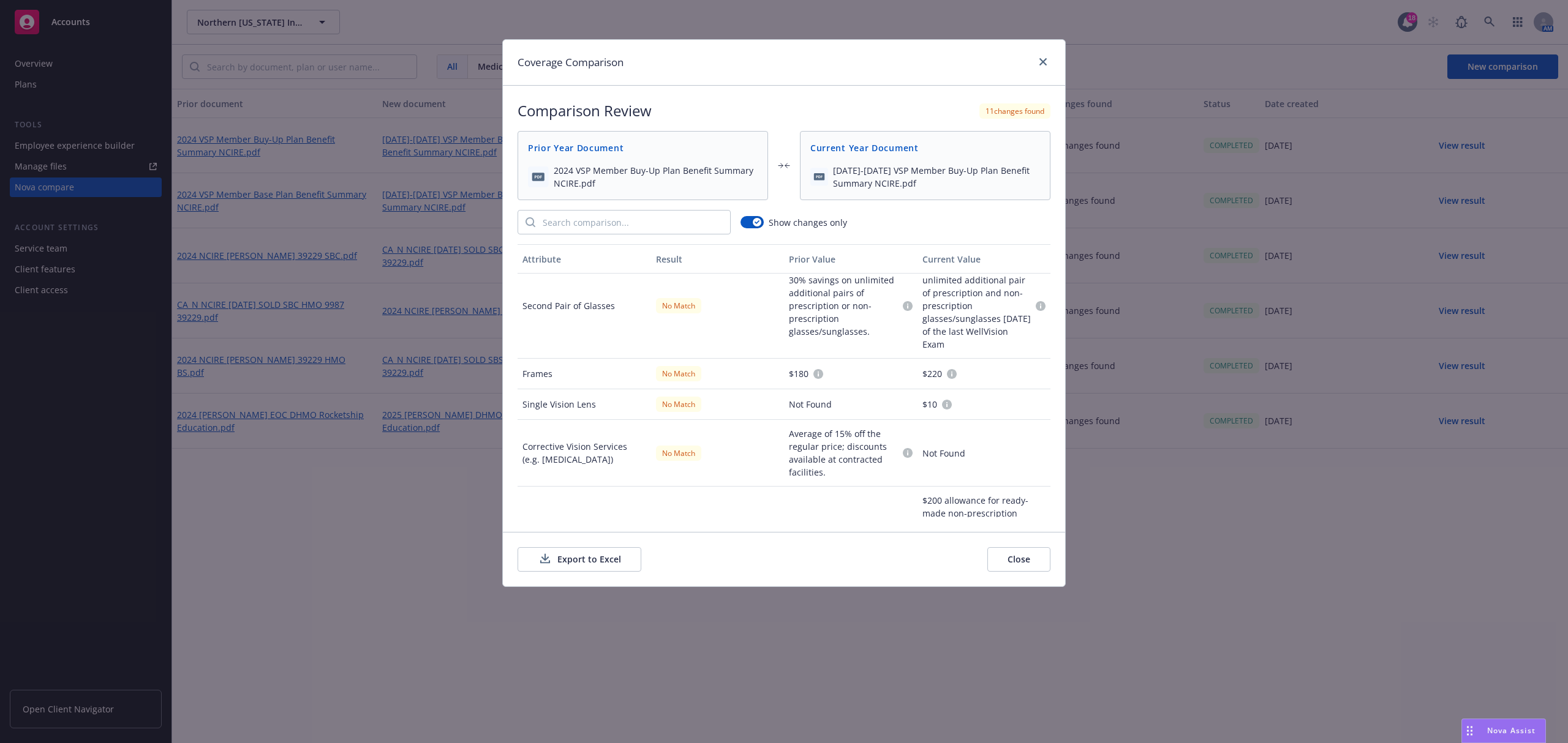
scroll to position [88, 0]
click at [638, 173] on span "2024 VSP Member Buy-Up Plan Benefit Summary NCIRE.pdf" at bounding box center [656, 177] width 204 height 26
click at [571, 175] on span "2024 VSP Member Buy-Up Plan Benefit Summary NCIRE.pdf" at bounding box center [656, 177] width 204 height 26
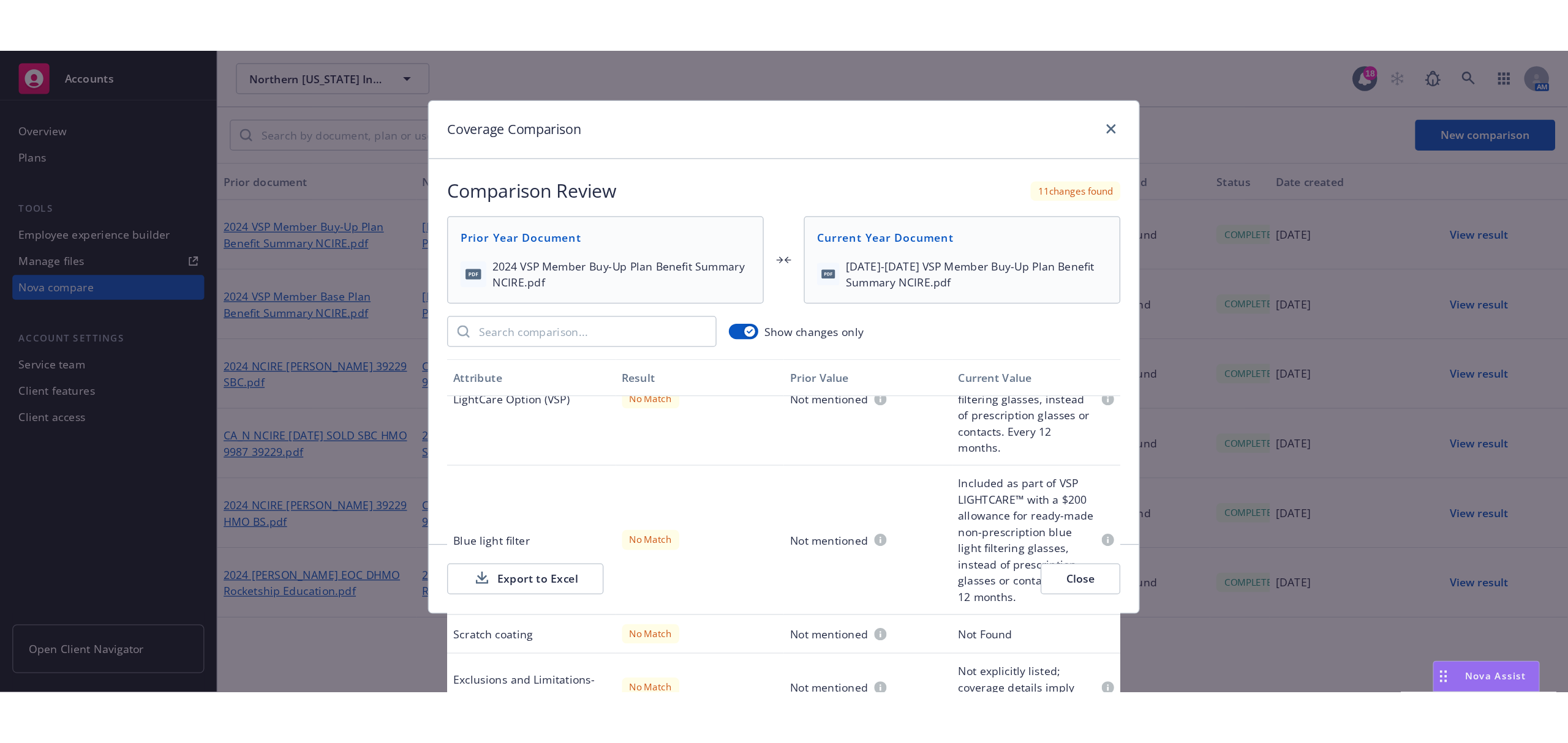
scroll to position [235, 0]
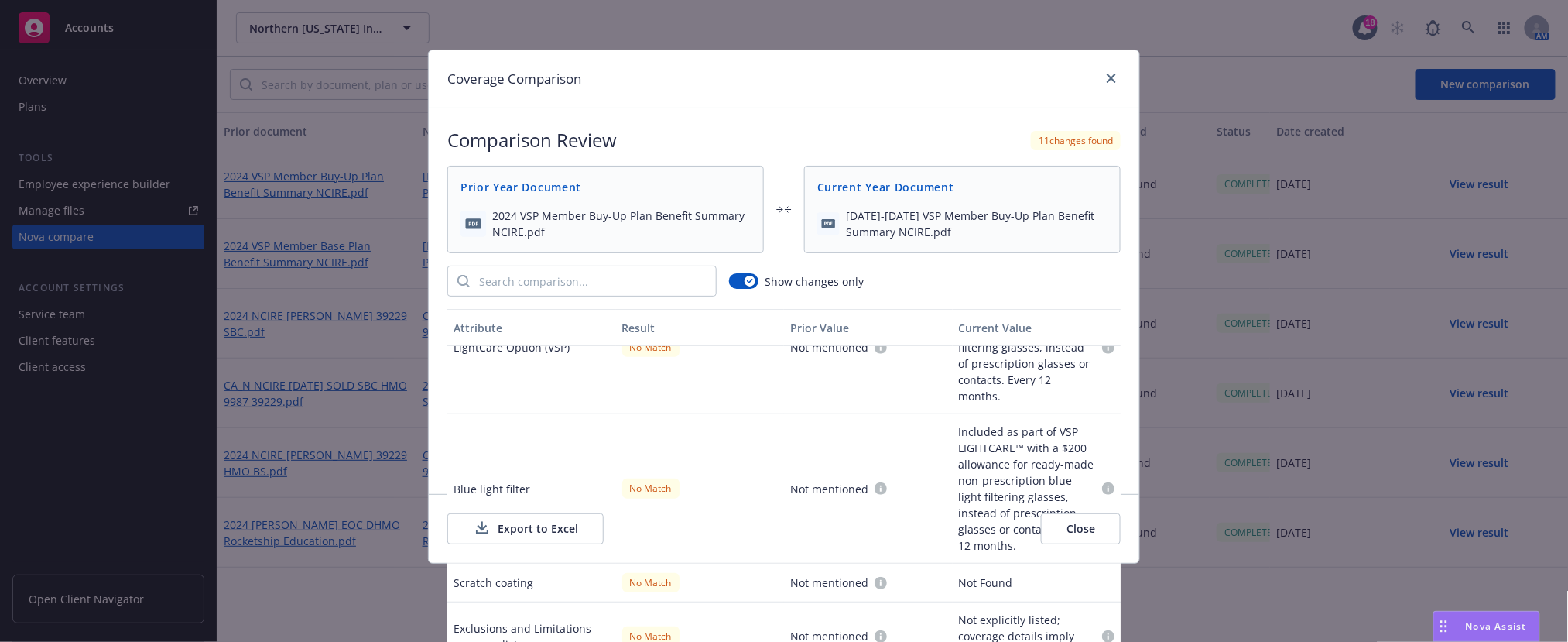
click at [520, 534] on button "Export to Excel" at bounding box center [525, 529] width 156 height 31
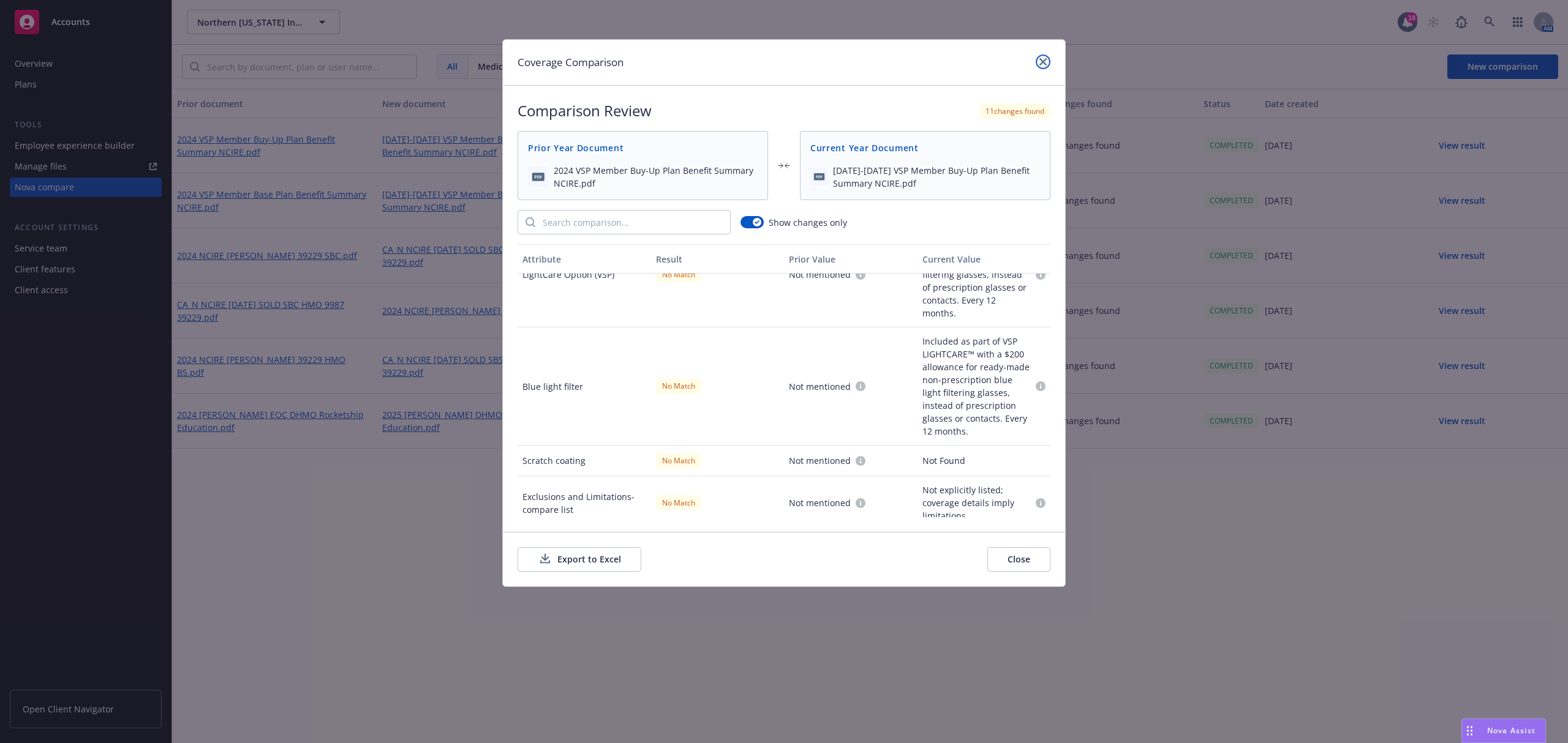
click at [1048, 59] on link "close" at bounding box center [1043, 62] width 15 height 15
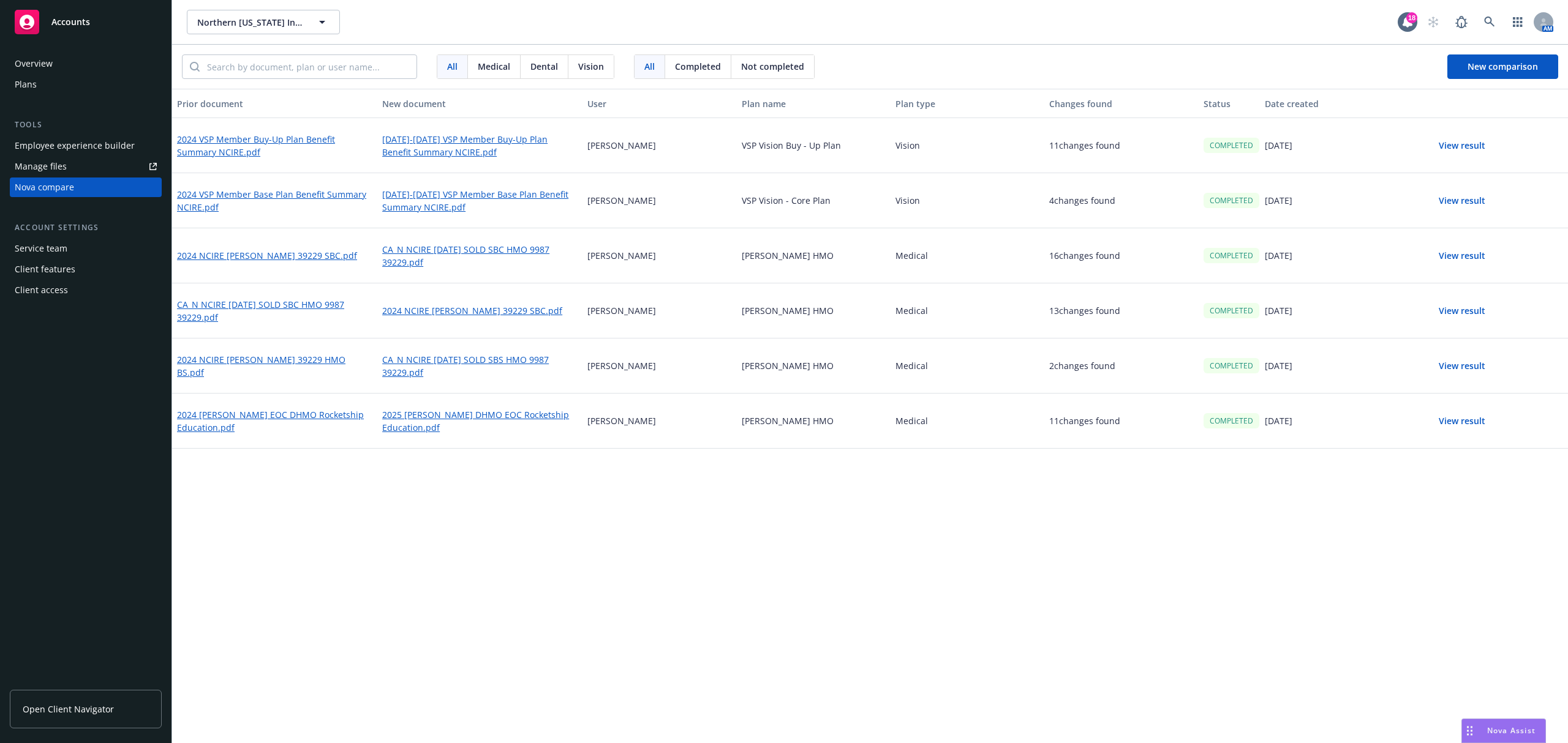
click at [1468, 197] on button "View result" at bounding box center [1462, 201] width 86 height 24
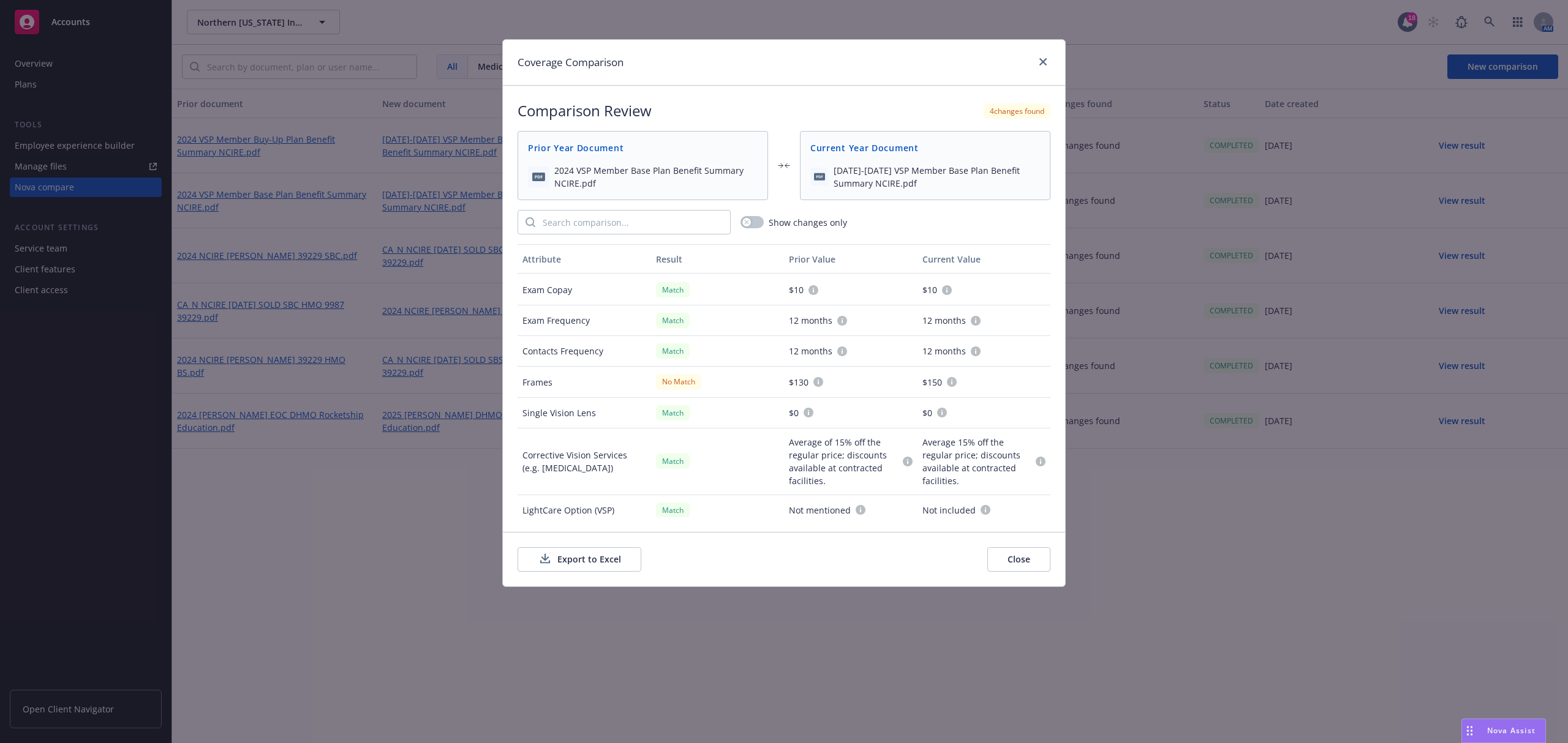
scroll to position [238, 0]
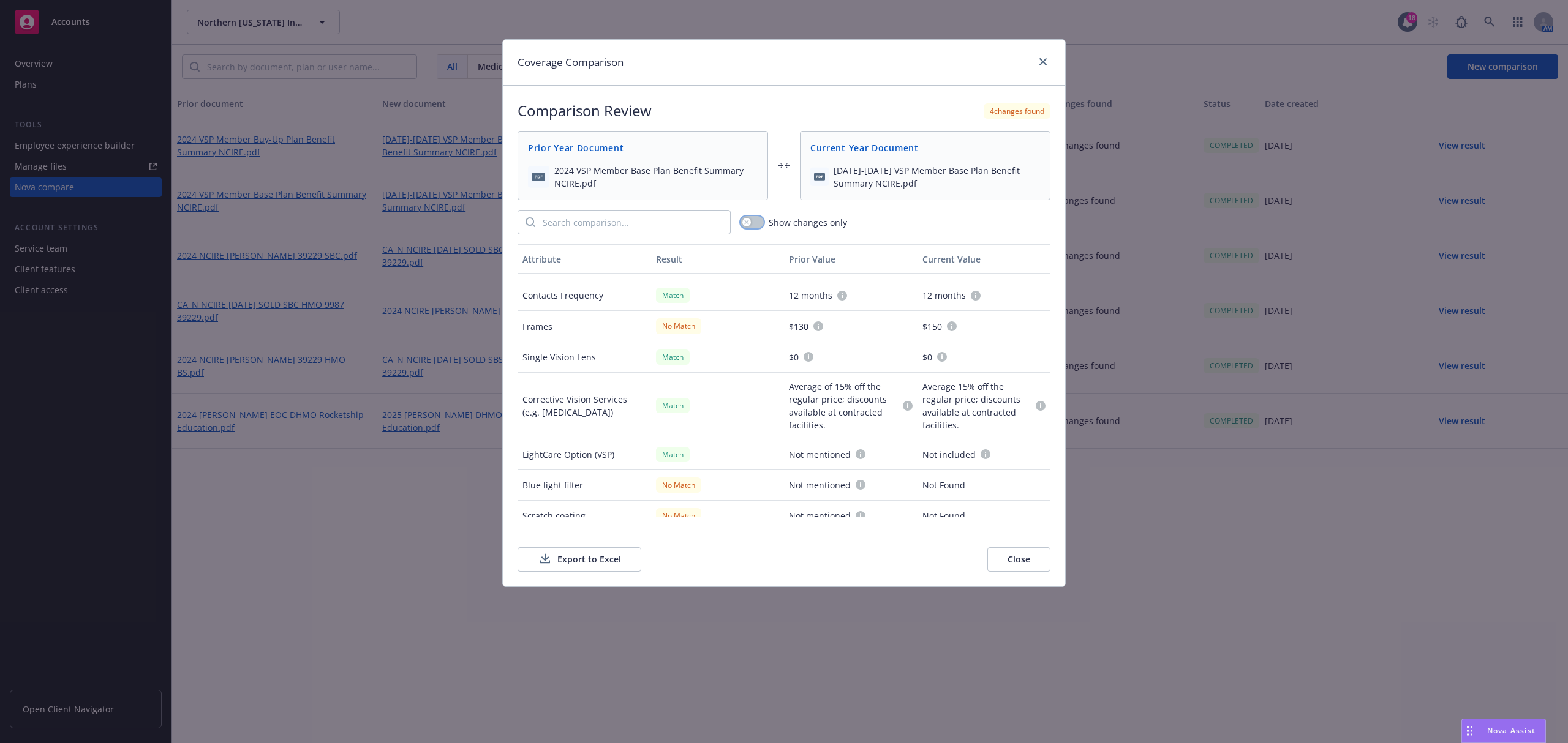
click at [755, 228] on button "button" at bounding box center [752, 222] width 23 height 12
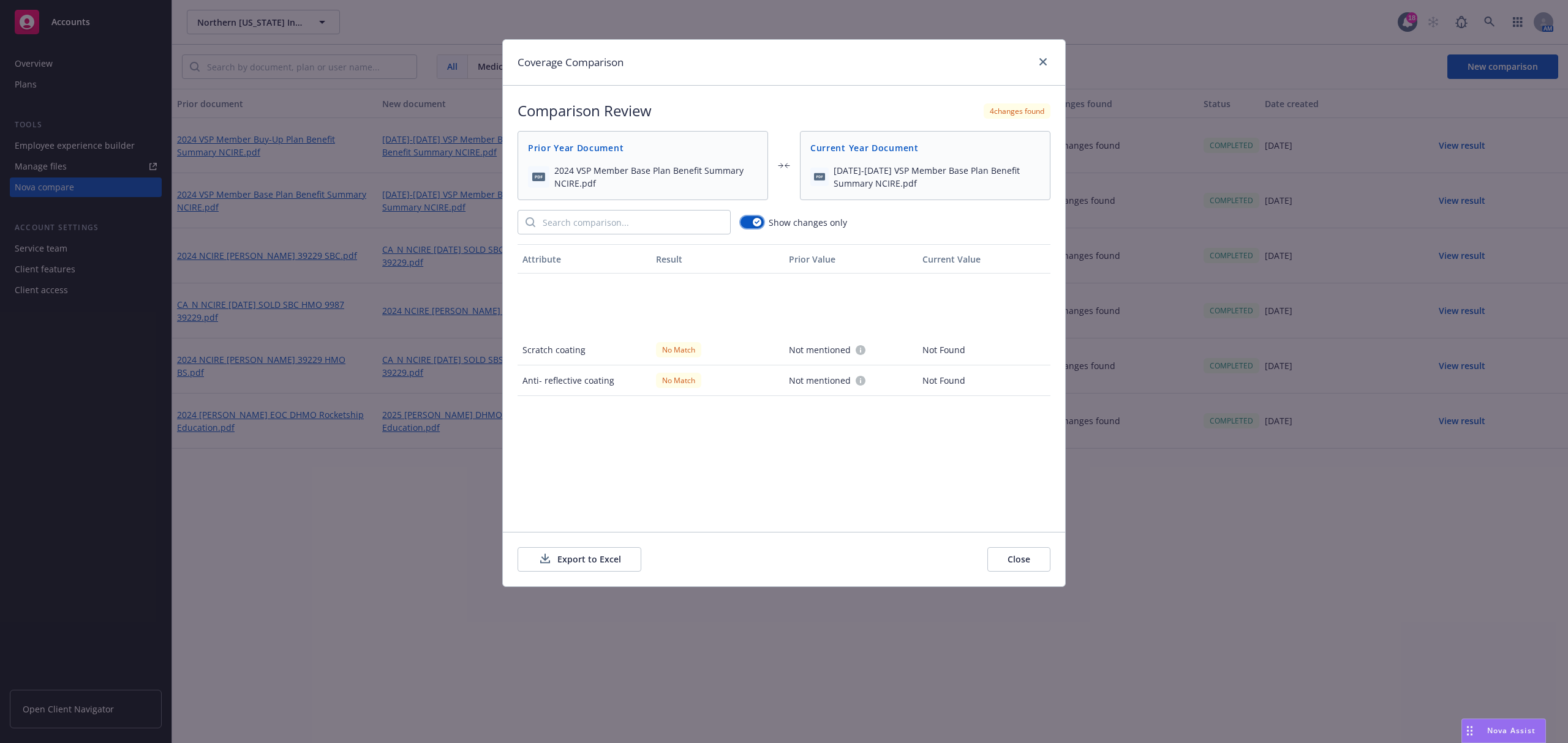
scroll to position [0, 0]
click at [1018, 557] on button "Close" at bounding box center [1019, 559] width 63 height 24
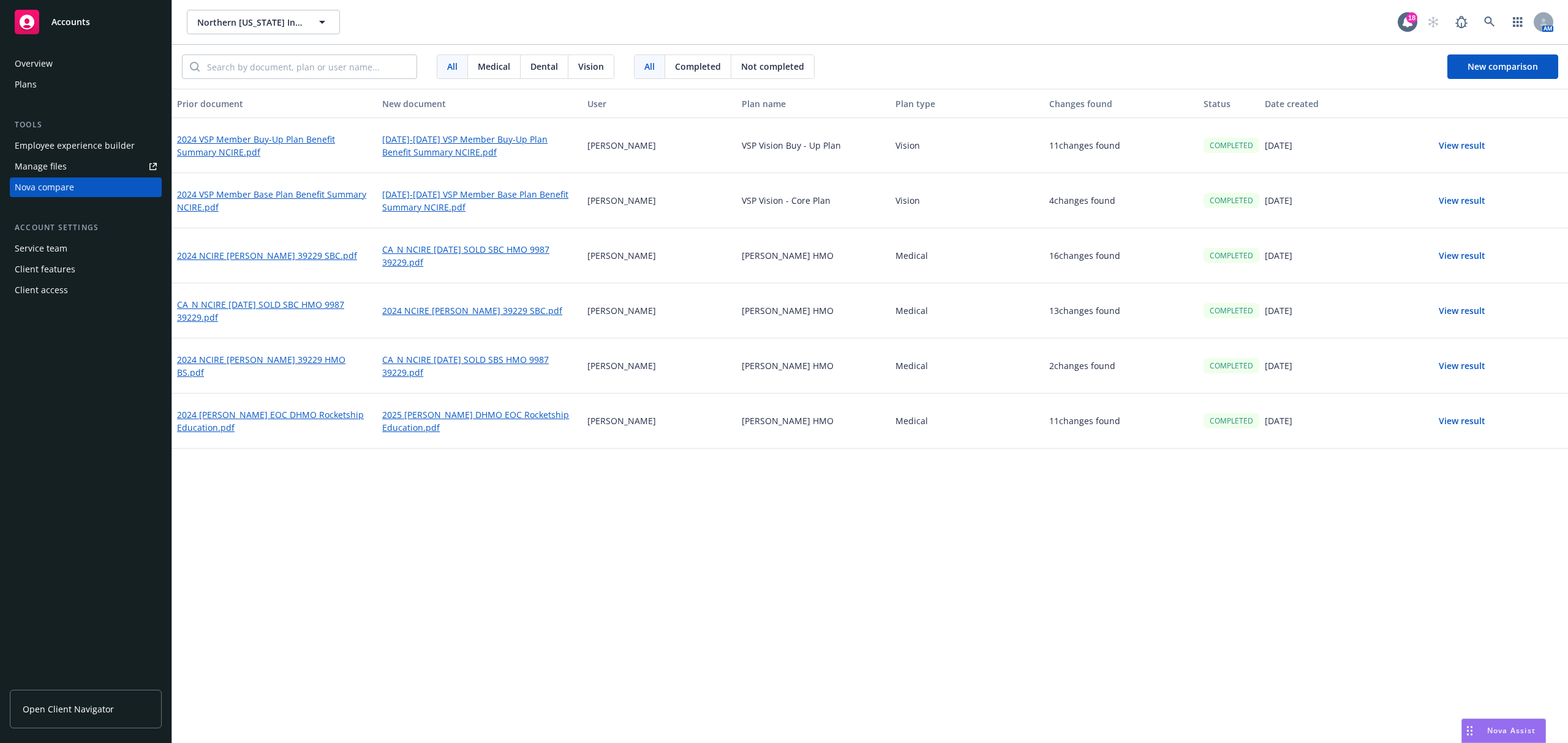
click at [1486, 197] on button "View result" at bounding box center [1462, 201] width 86 height 24
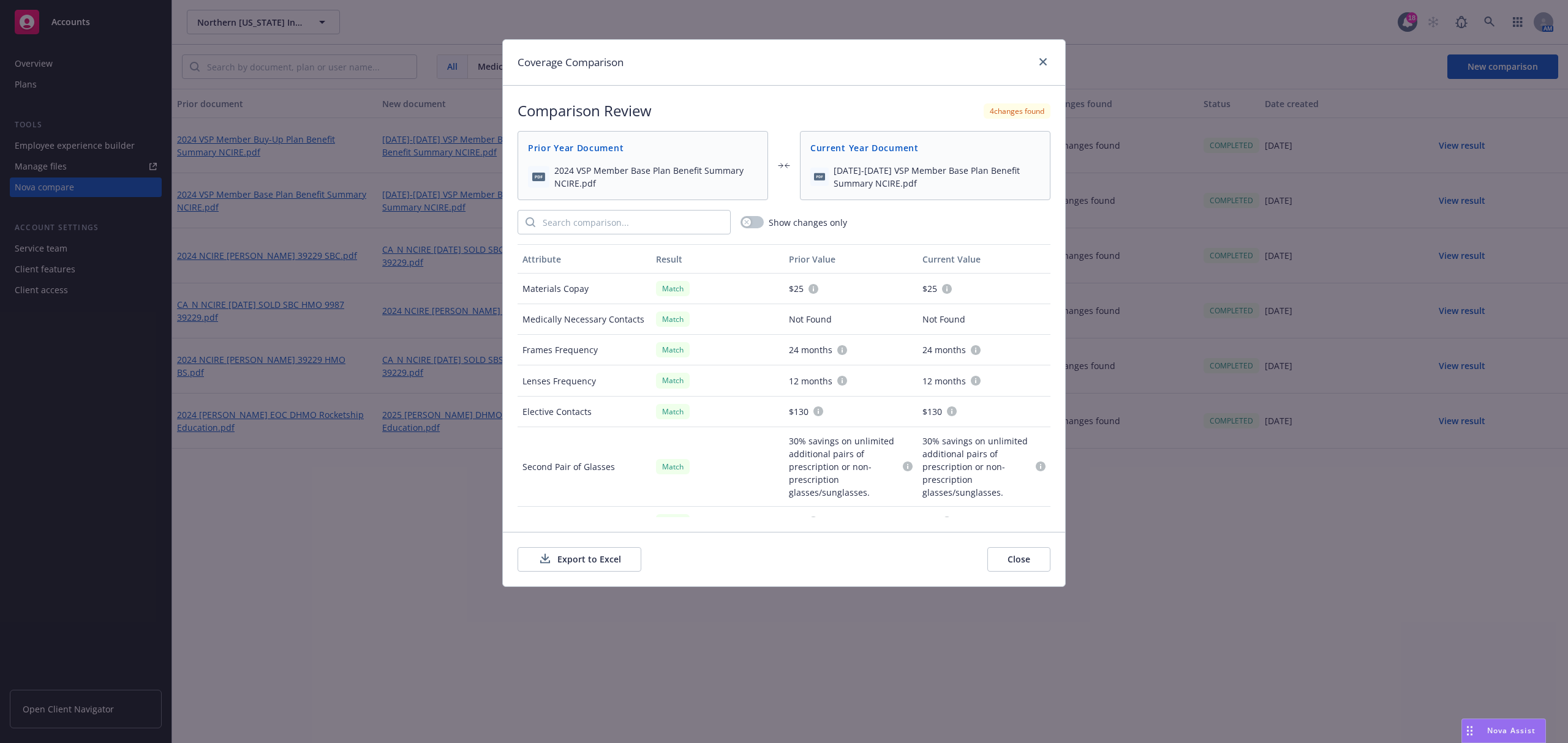
click at [574, 567] on button "Export to Excel" at bounding box center [580, 559] width 124 height 24
click at [1007, 564] on button "Close" at bounding box center [1019, 559] width 63 height 24
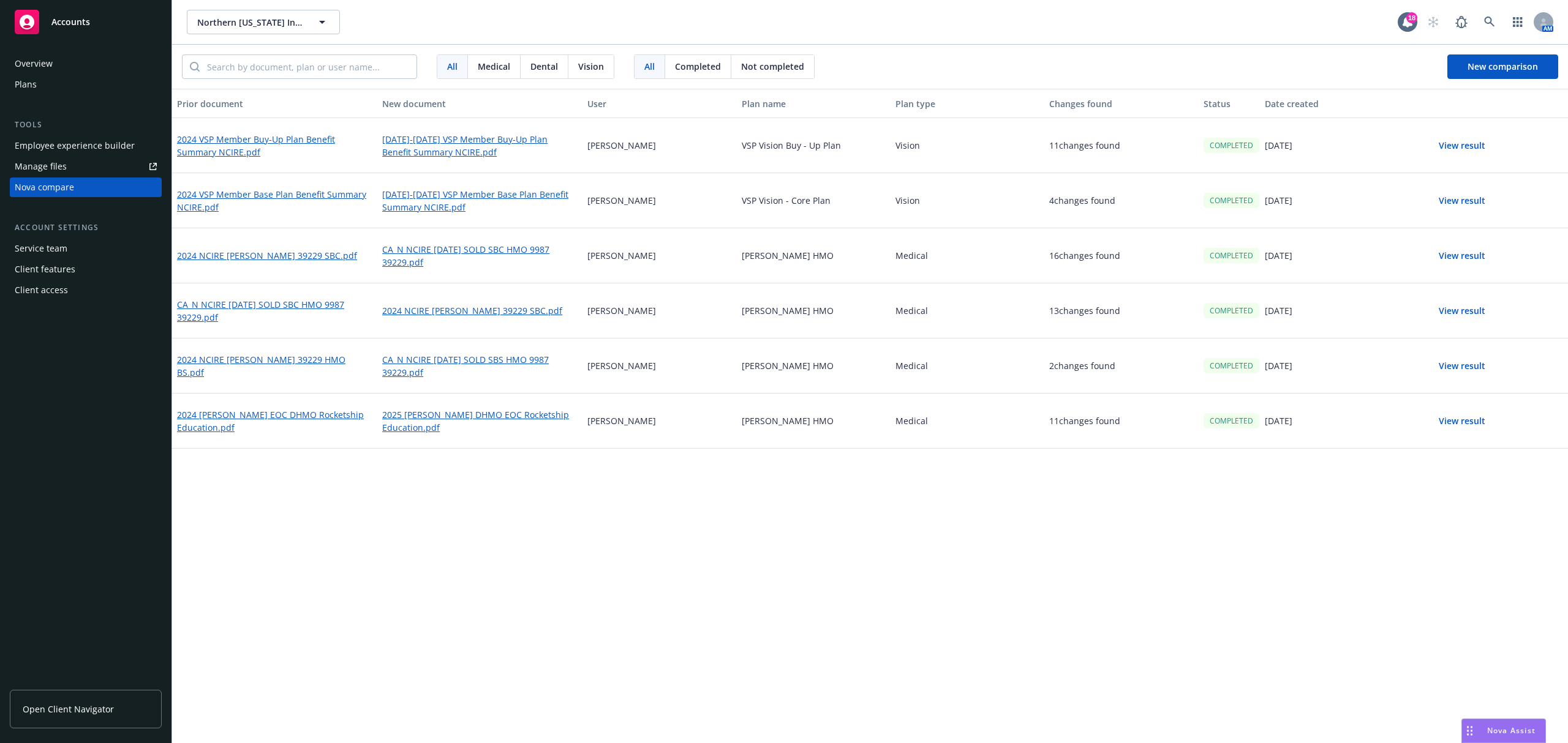
click at [631, 501] on div "Prior document New document User Plan name Plan type Changes found Status Date …" at bounding box center [870, 416] width 1396 height 655
